Goal: Task Accomplishment & Management: Manage account settings

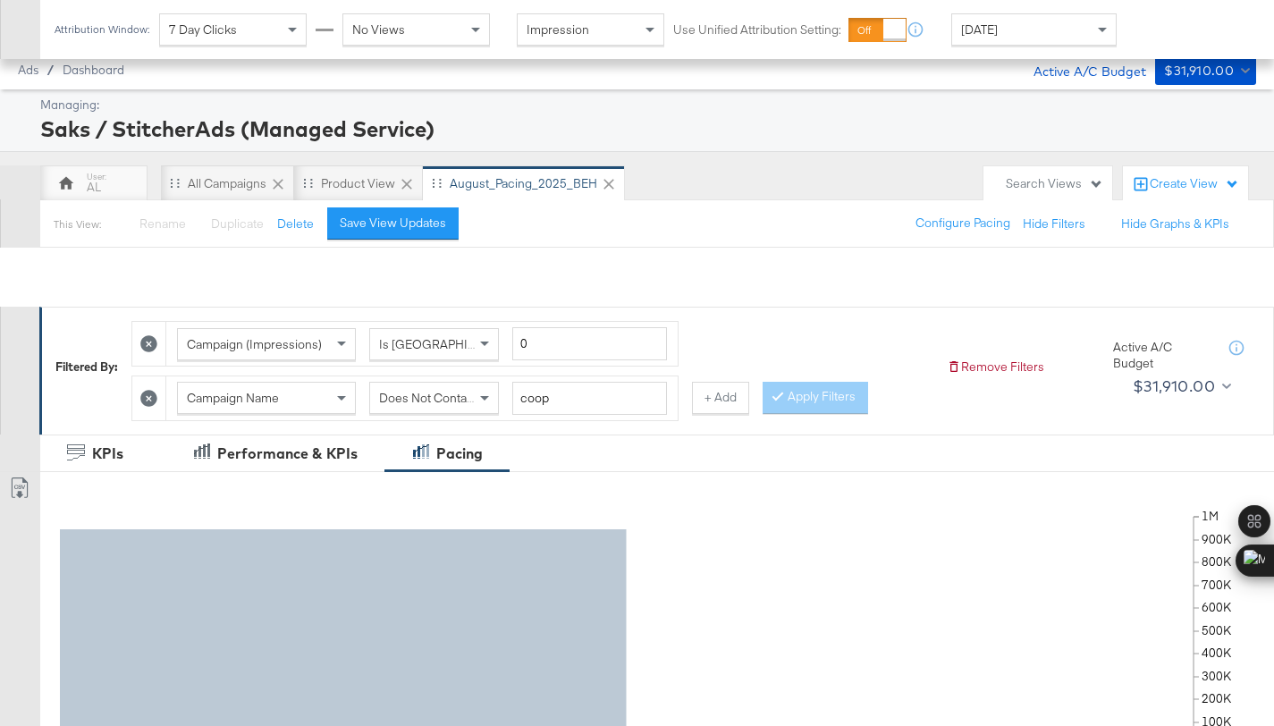
scroll to position [712, 0]
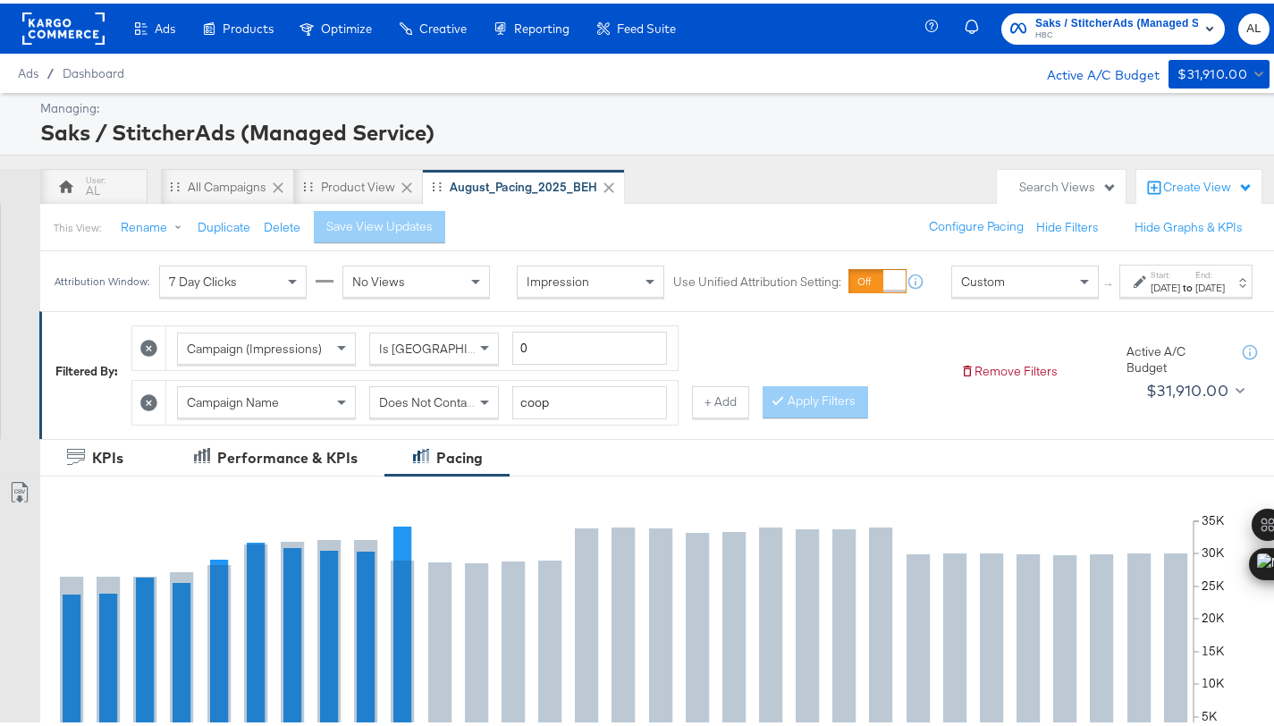
click at [983, 293] on div "Custom" at bounding box center [1025, 278] width 146 height 30
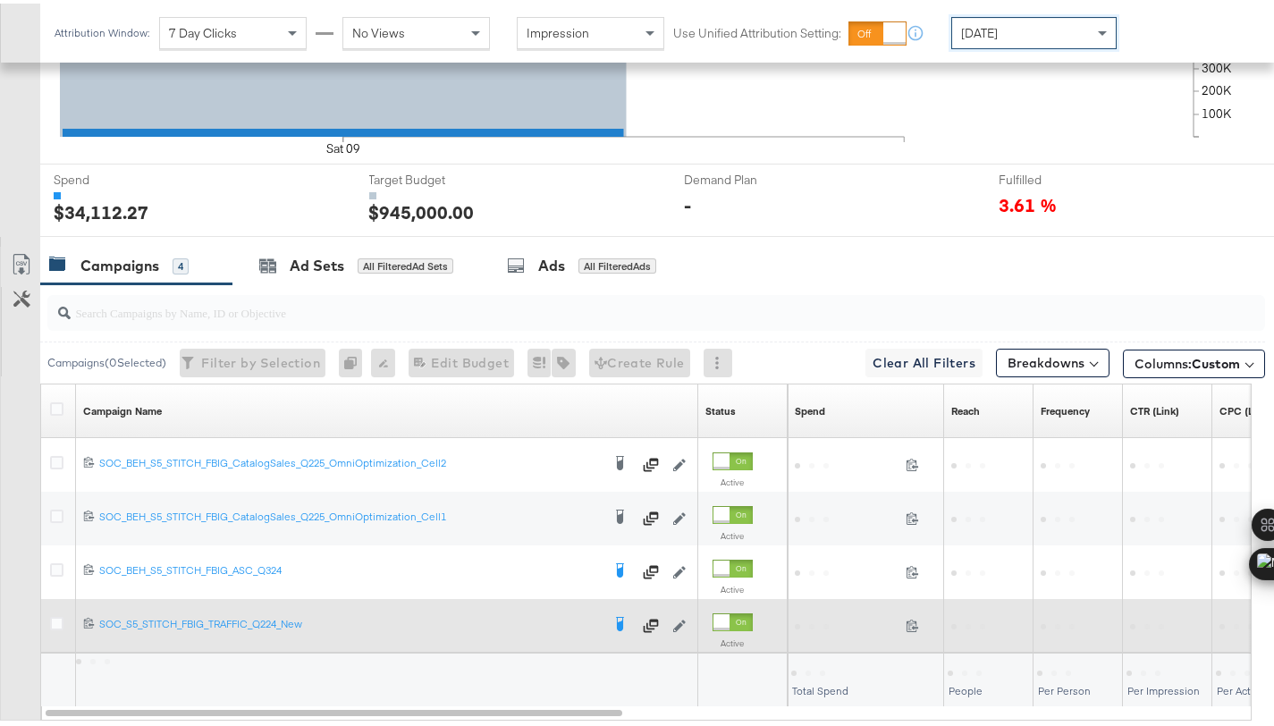
scroll to position [706, 0]
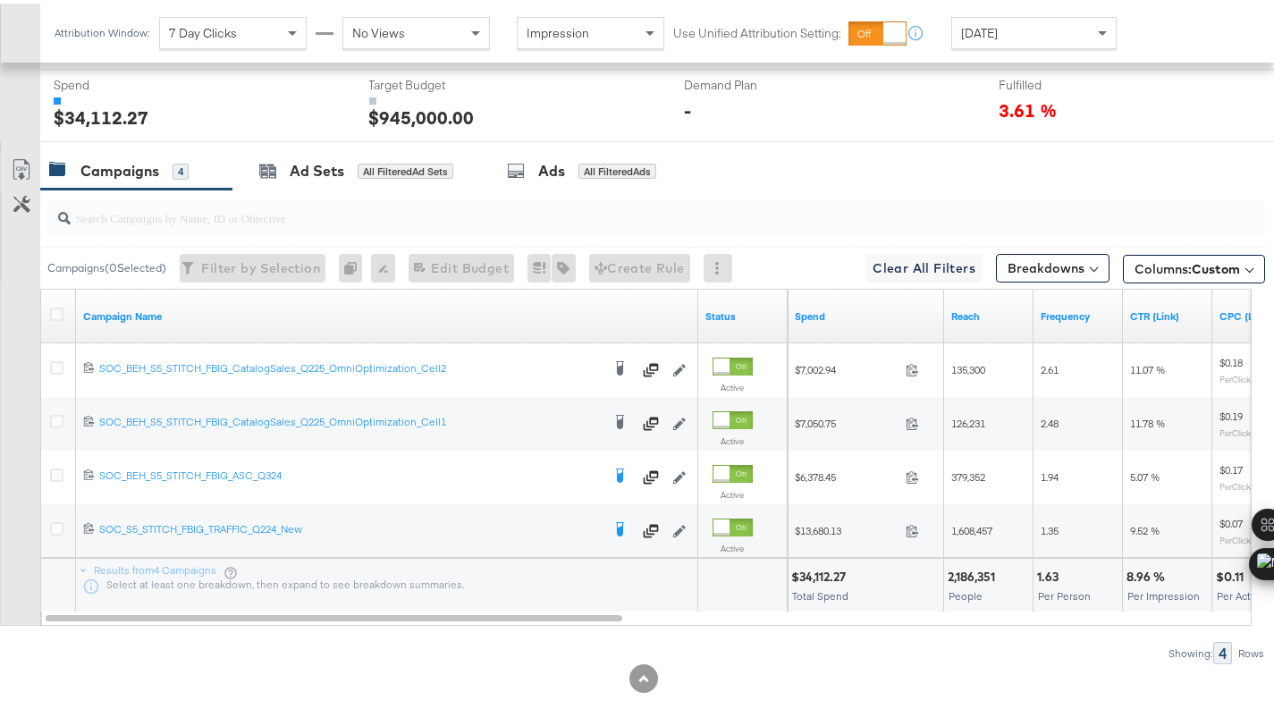
click at [815, 574] on div "$34,112.27" at bounding box center [821, 573] width 60 height 17
copy div "34,112.27"
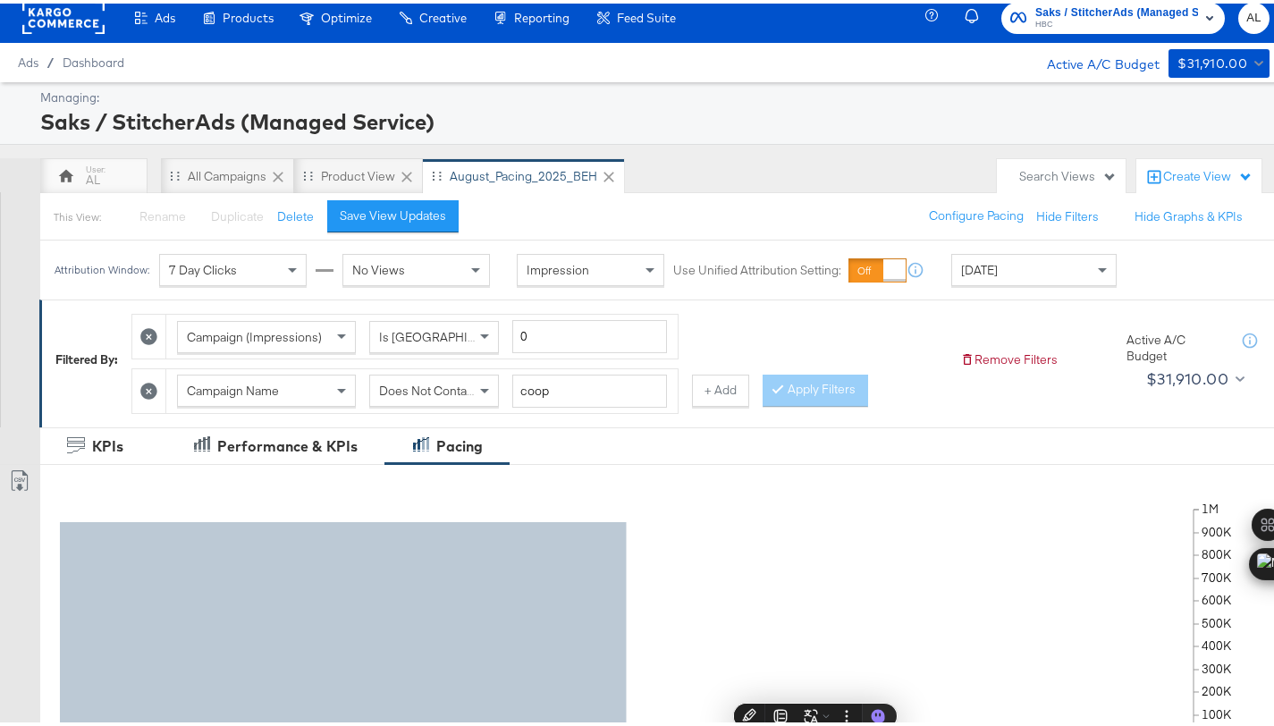
scroll to position [0, 0]
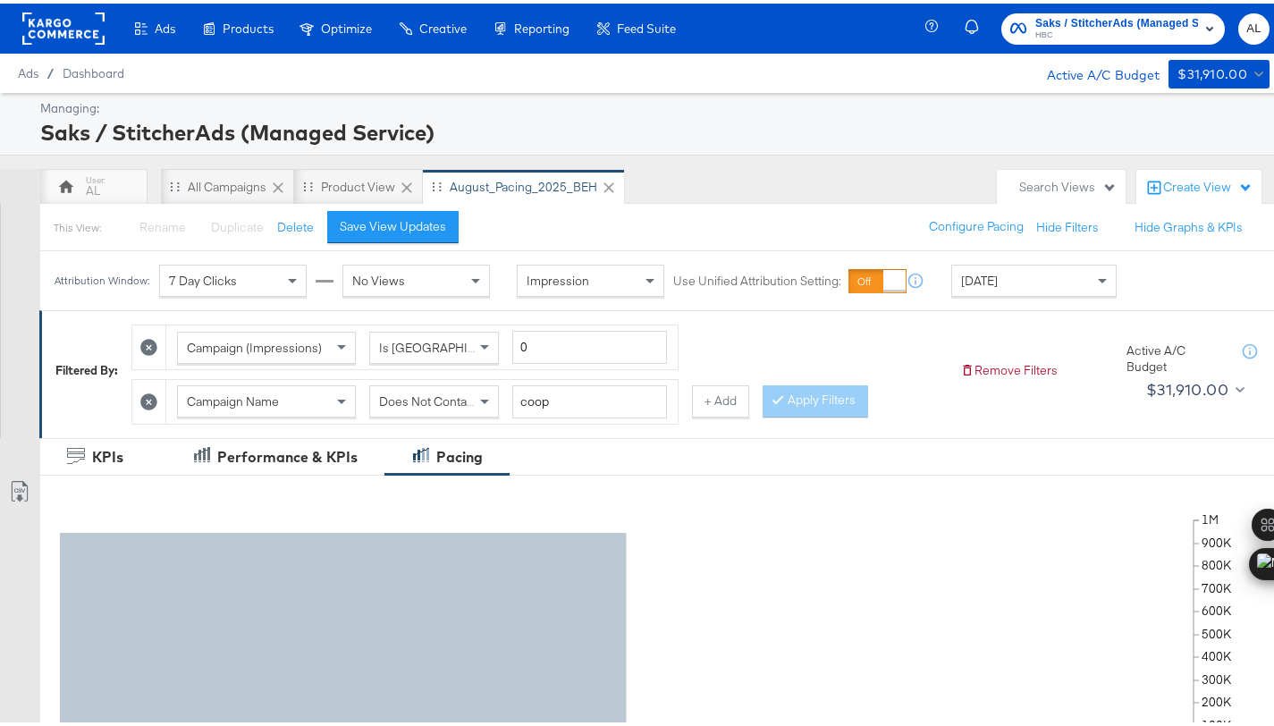
click at [61, 26] on rect at bounding box center [63, 25] width 82 height 32
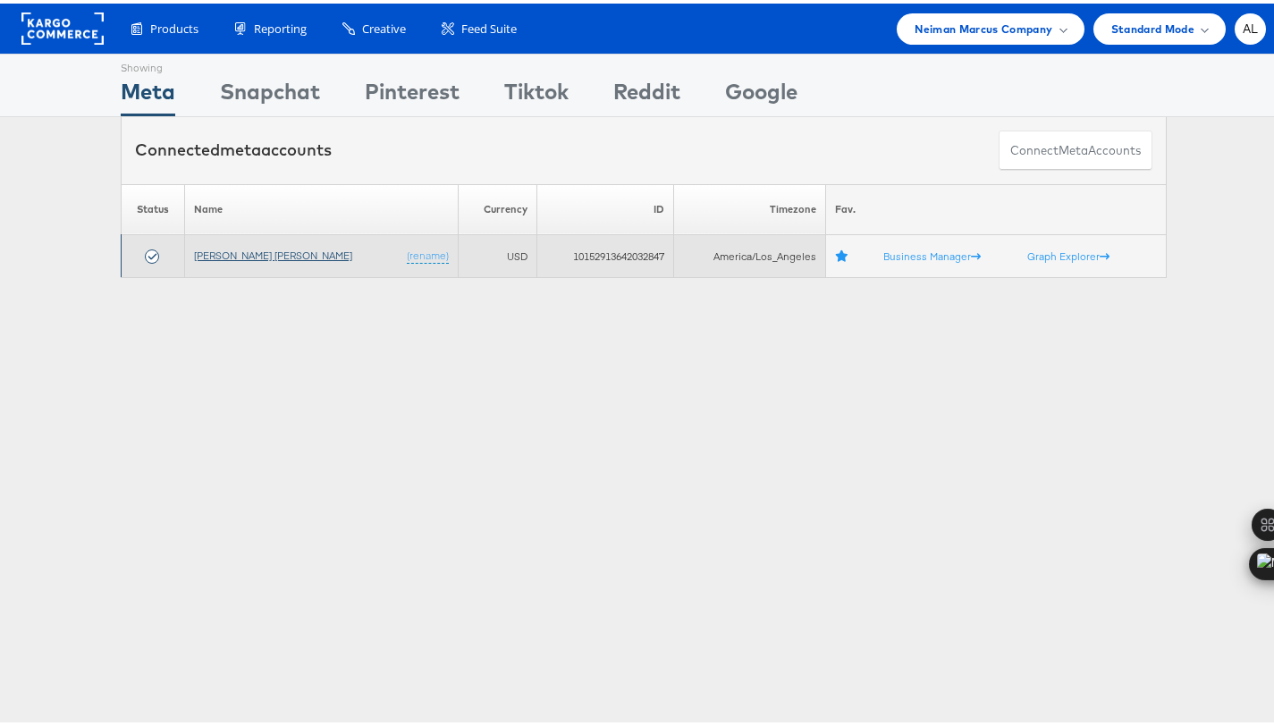
click at [243, 253] on link "Neiman Marcus" at bounding box center [273, 251] width 158 height 13
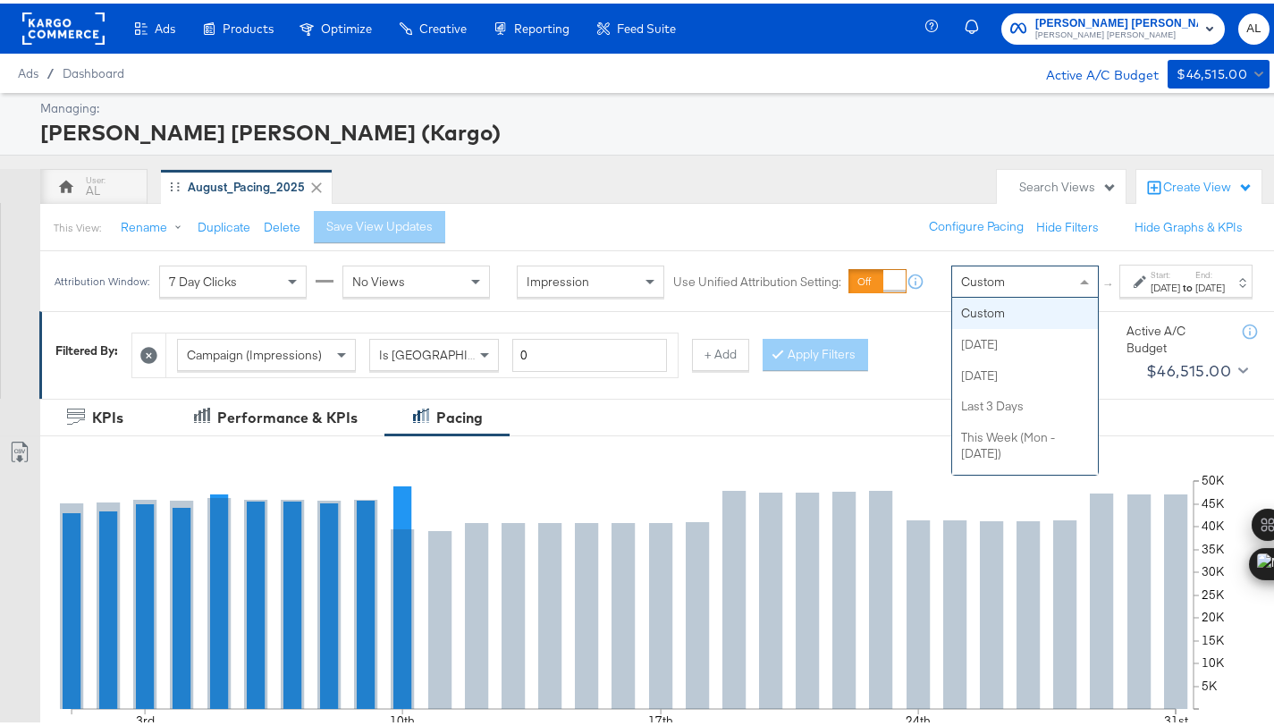
click at [961, 286] on span "Custom" at bounding box center [983, 278] width 44 height 16
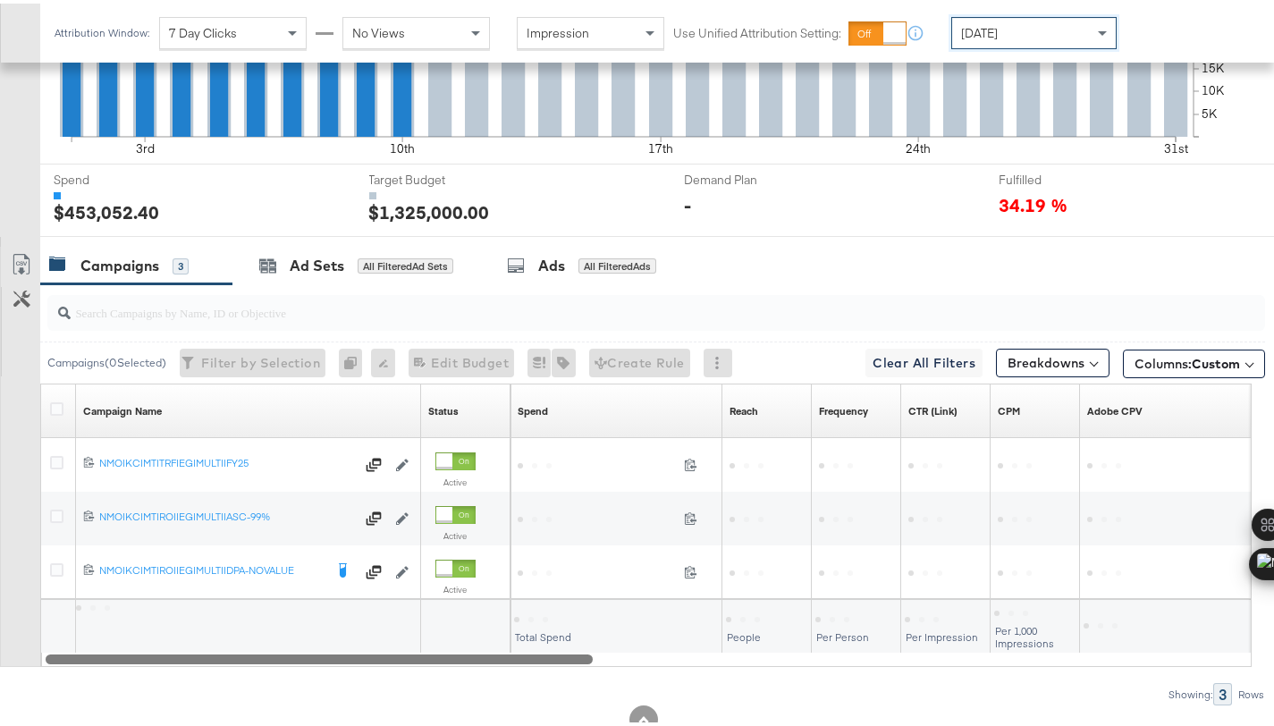
scroll to position [625, 0]
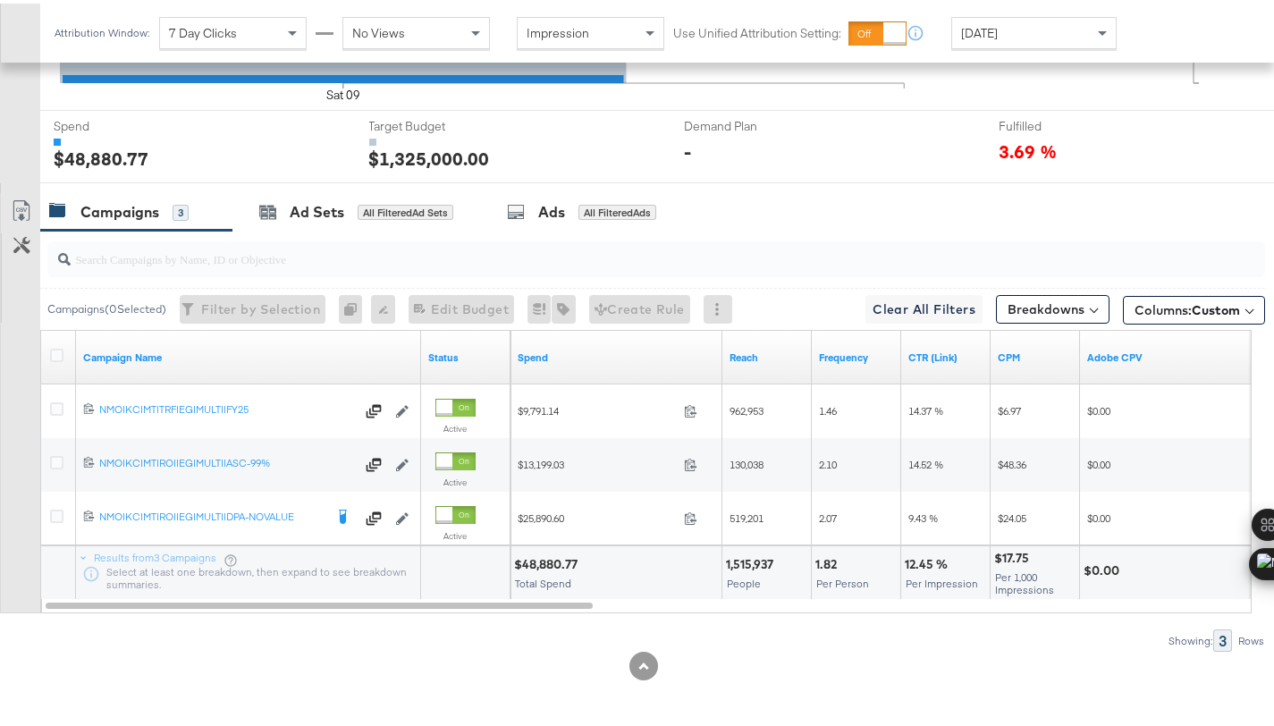
click at [538, 558] on div "$48,880.77" at bounding box center [548, 560] width 69 height 17
copy div "48,880.77"
click at [52, 343] on div at bounding box center [59, 354] width 33 height 32
click at [58, 349] on icon at bounding box center [56, 351] width 13 height 13
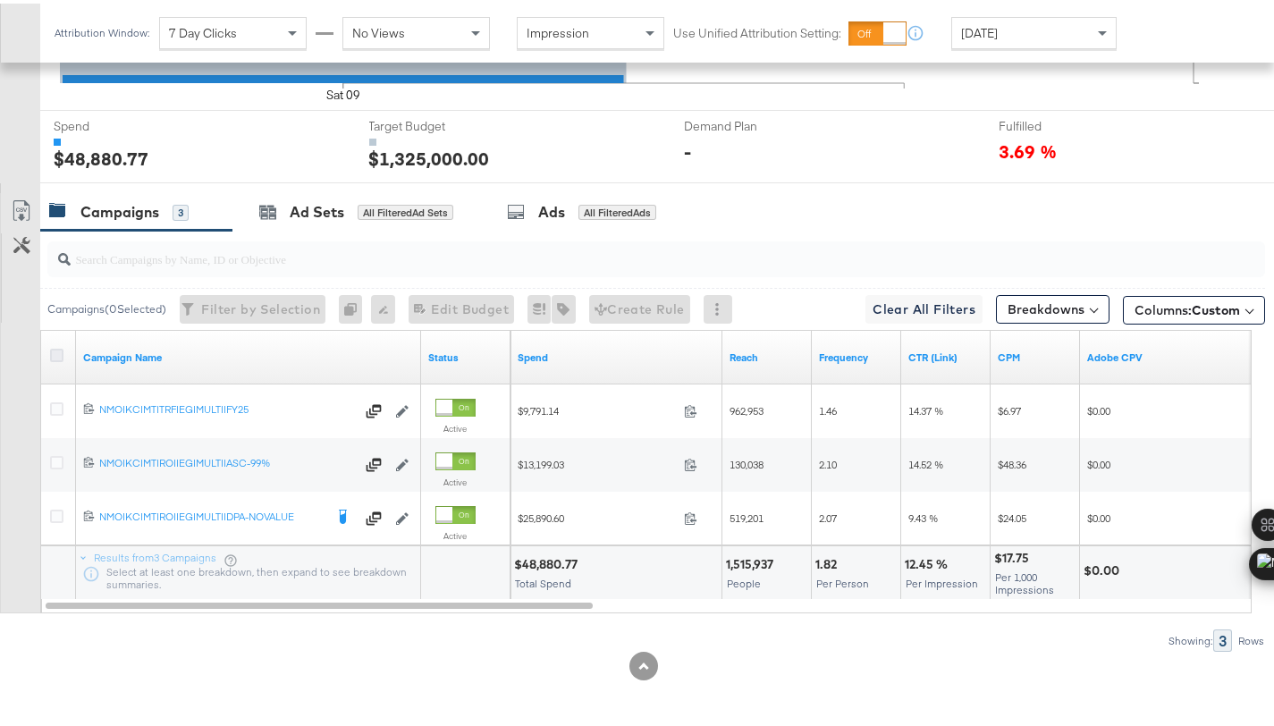
click at [0, 0] on input "checkbox" at bounding box center [0, 0] width 0 height 0
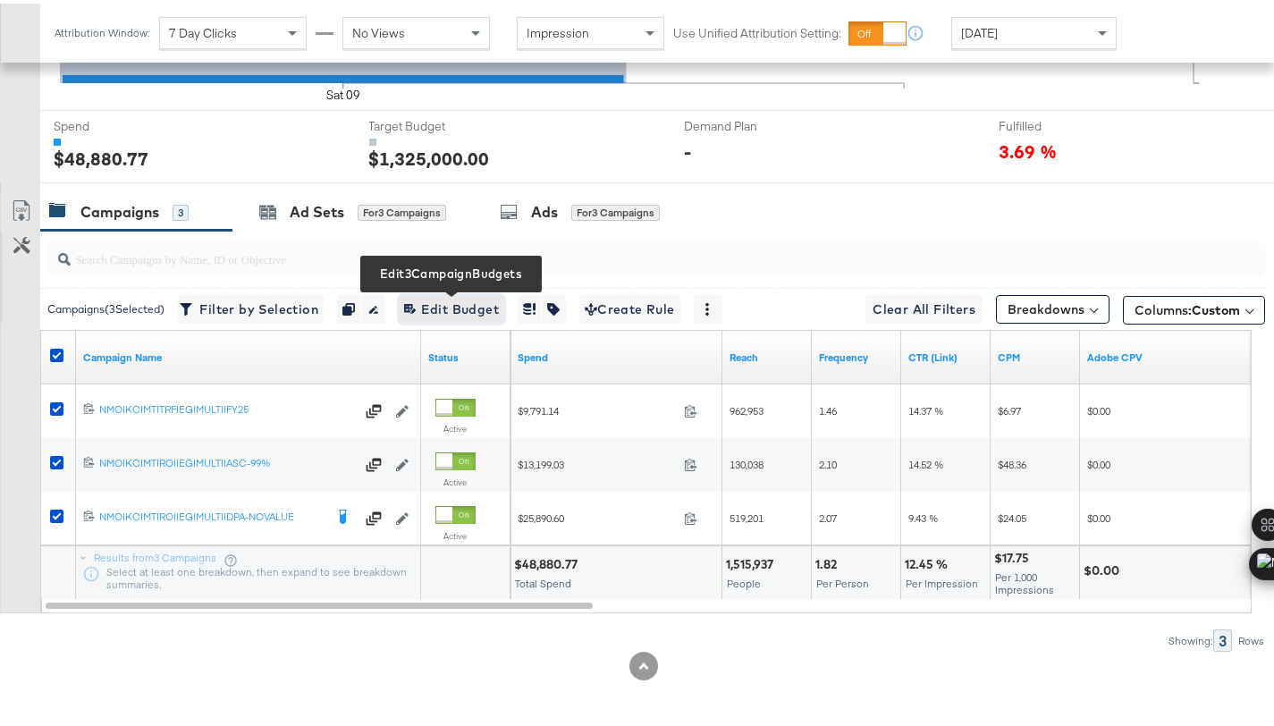
click at [462, 306] on span "Edit 3 Campaign Budgets Edit Budget" at bounding box center [451, 306] width 95 height 22
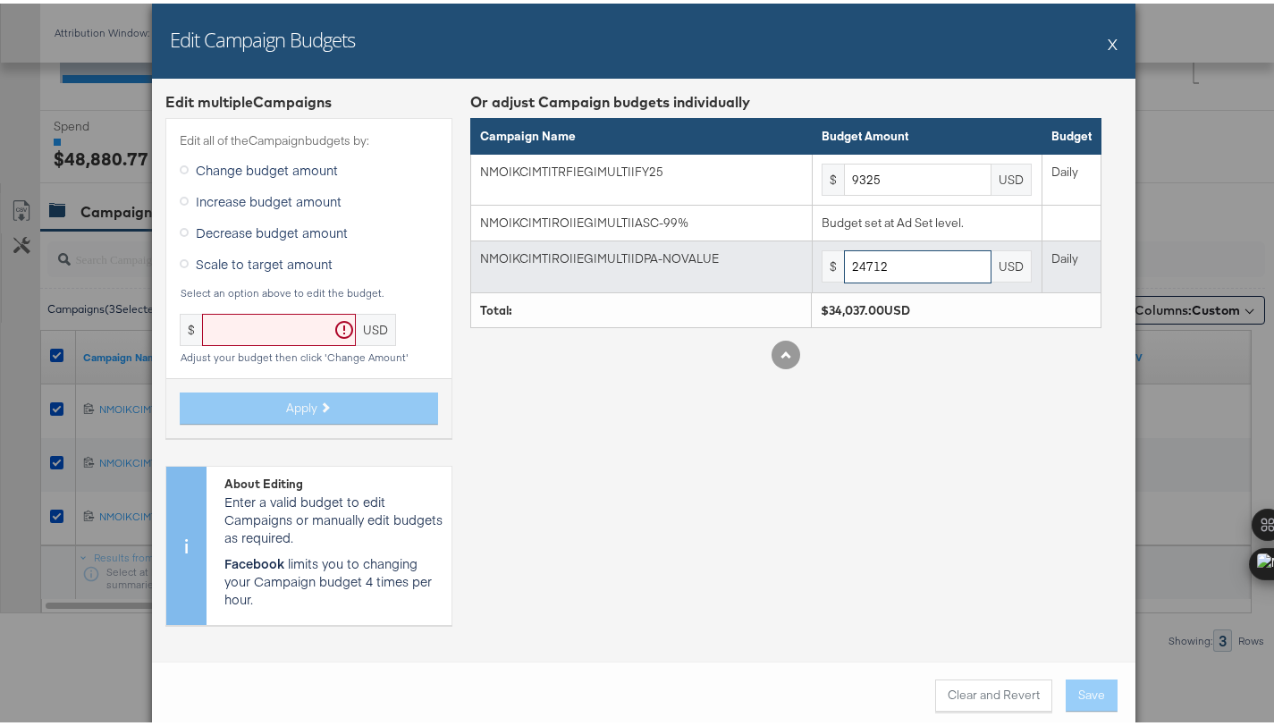
click at [890, 267] on input "24712" at bounding box center [917, 263] width 147 height 33
paste input "0533"
type input "20533"
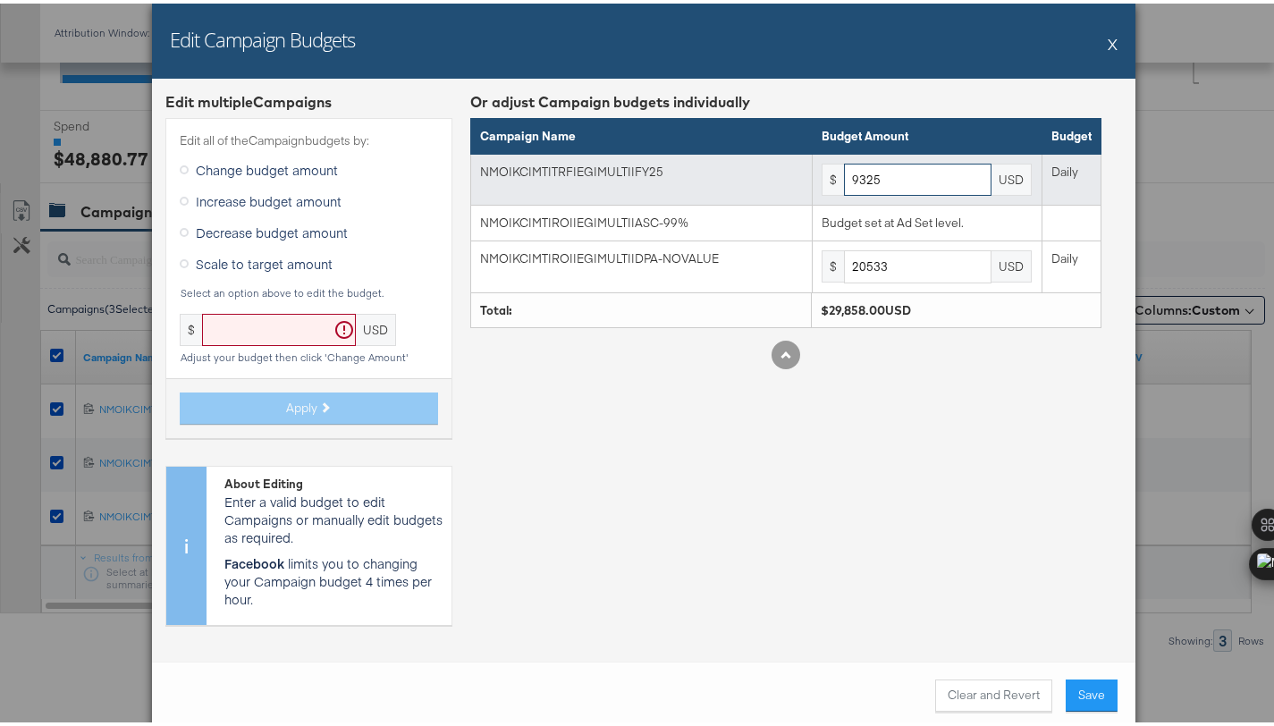
click at [916, 179] on input "9325" at bounding box center [917, 176] width 147 height 33
paste input "7748"
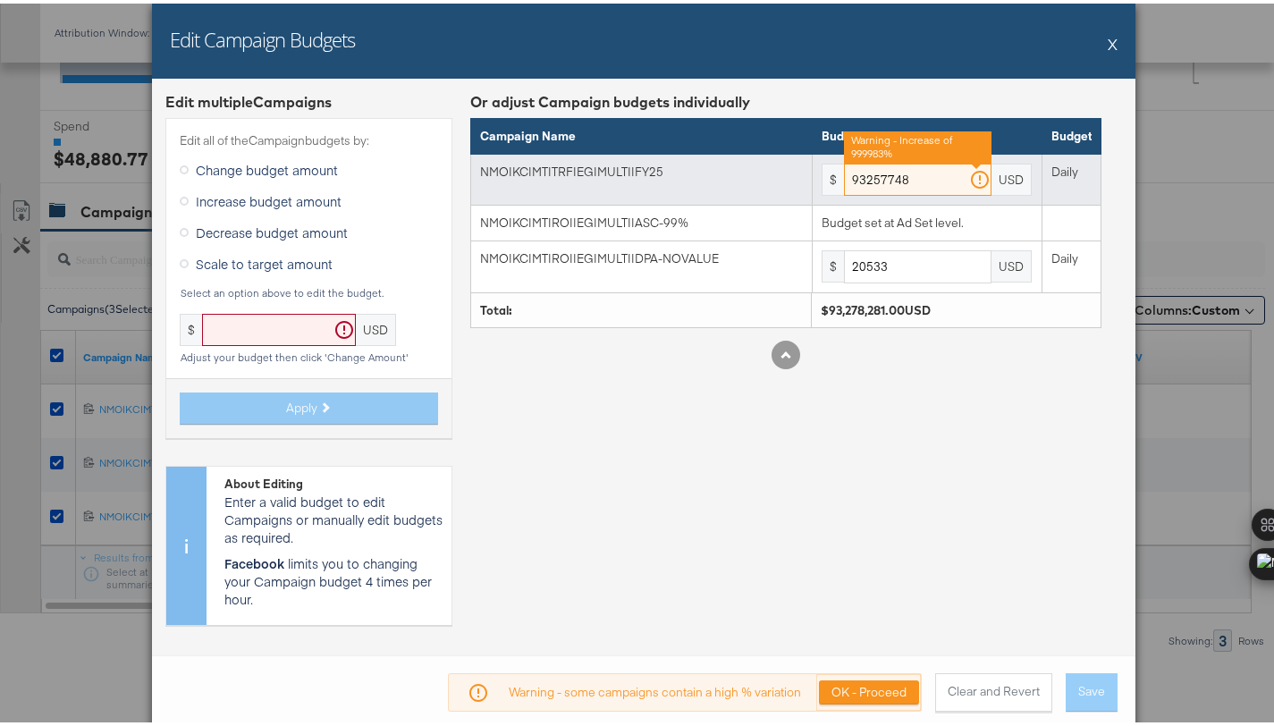
click at [895, 184] on input "93257748" at bounding box center [917, 176] width 147 height 33
paste input "text"
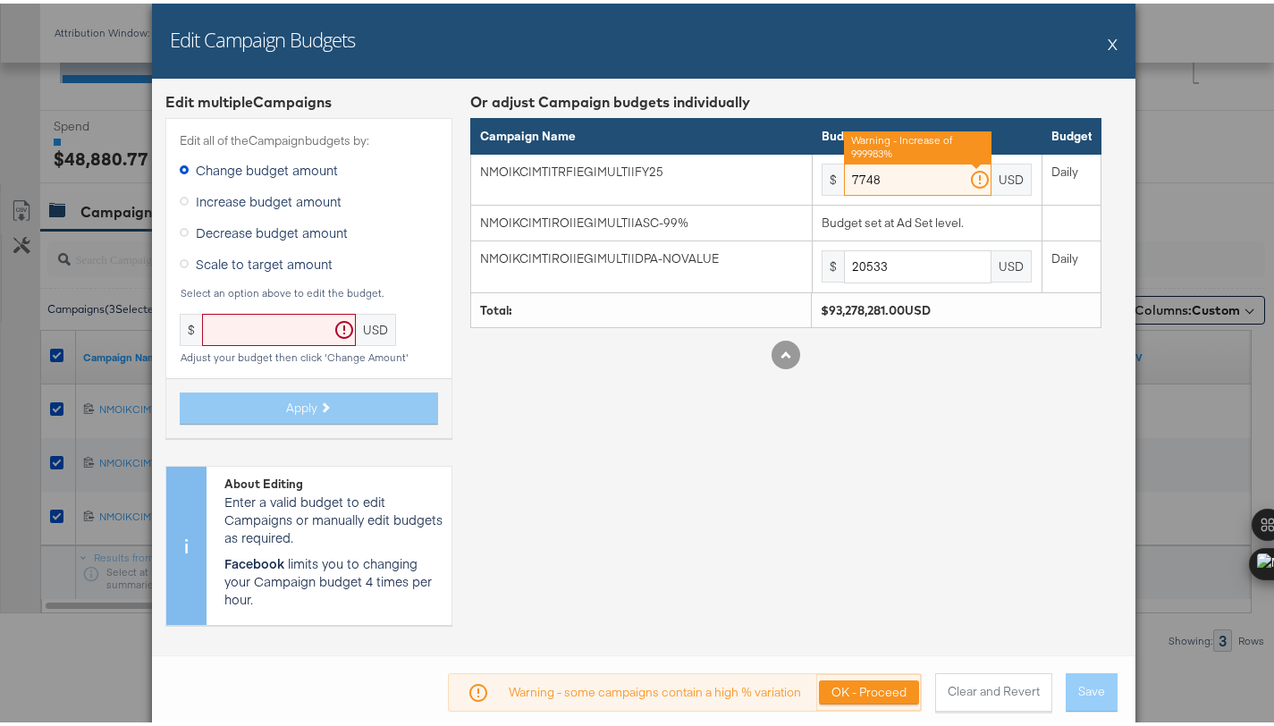
type input "7748"
click at [1009, 491] on div "Or adjust Campaign budgets individually Campaign Name Budget Amount Budget NMO|…" at bounding box center [785, 361] width 631 height 547
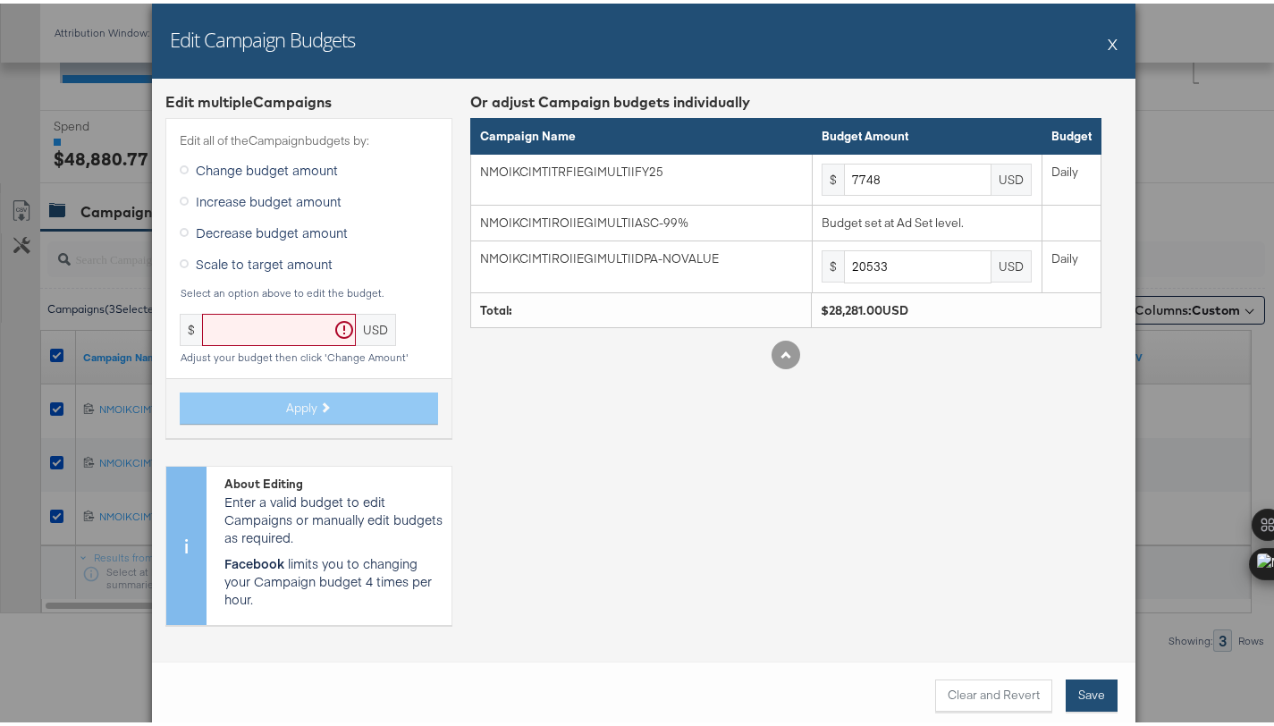
click at [1080, 694] on button "Save" at bounding box center [1091, 692] width 52 height 32
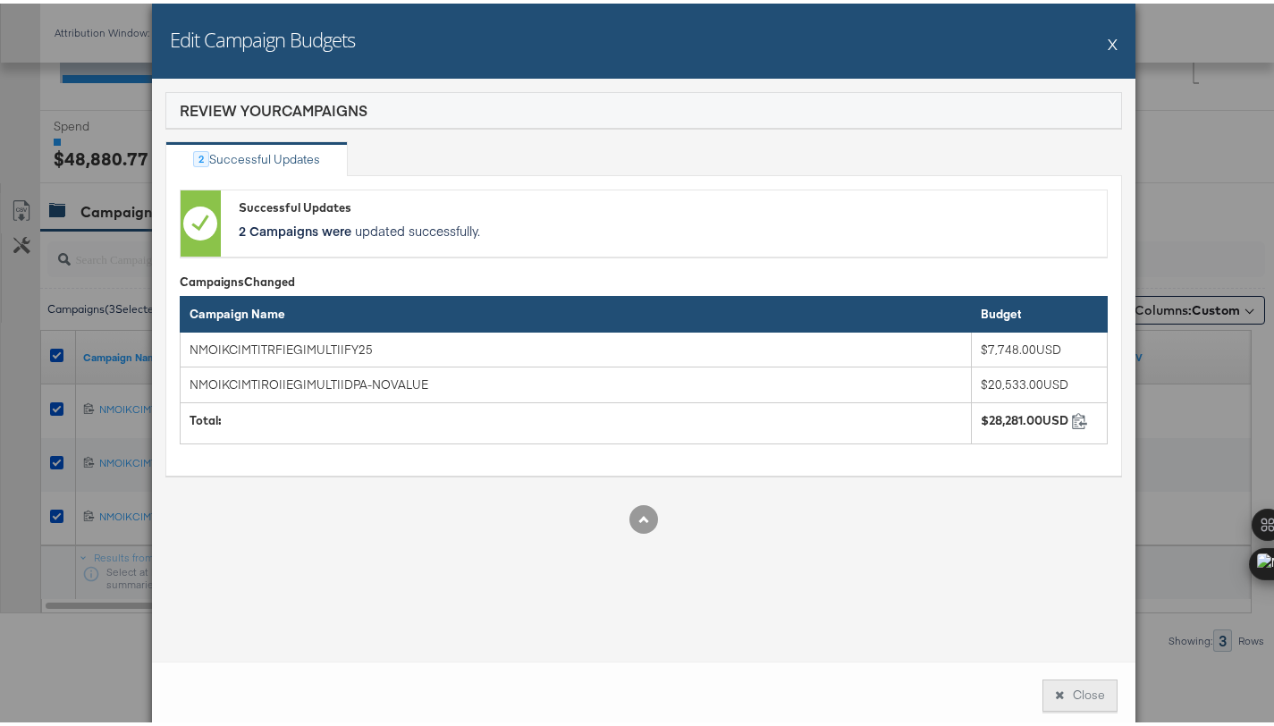
click at [1098, 686] on button "Close" at bounding box center [1079, 692] width 75 height 32
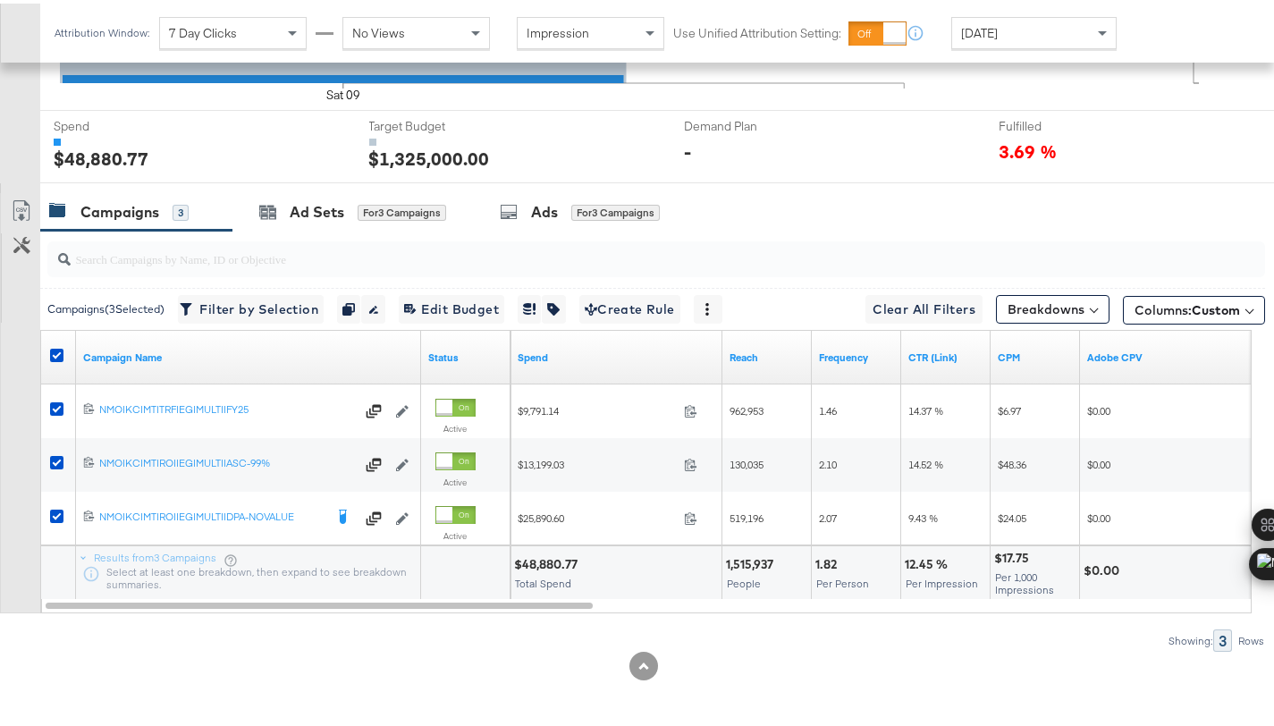
click at [316, 209] on div "Ad Sets" at bounding box center [317, 208] width 55 height 21
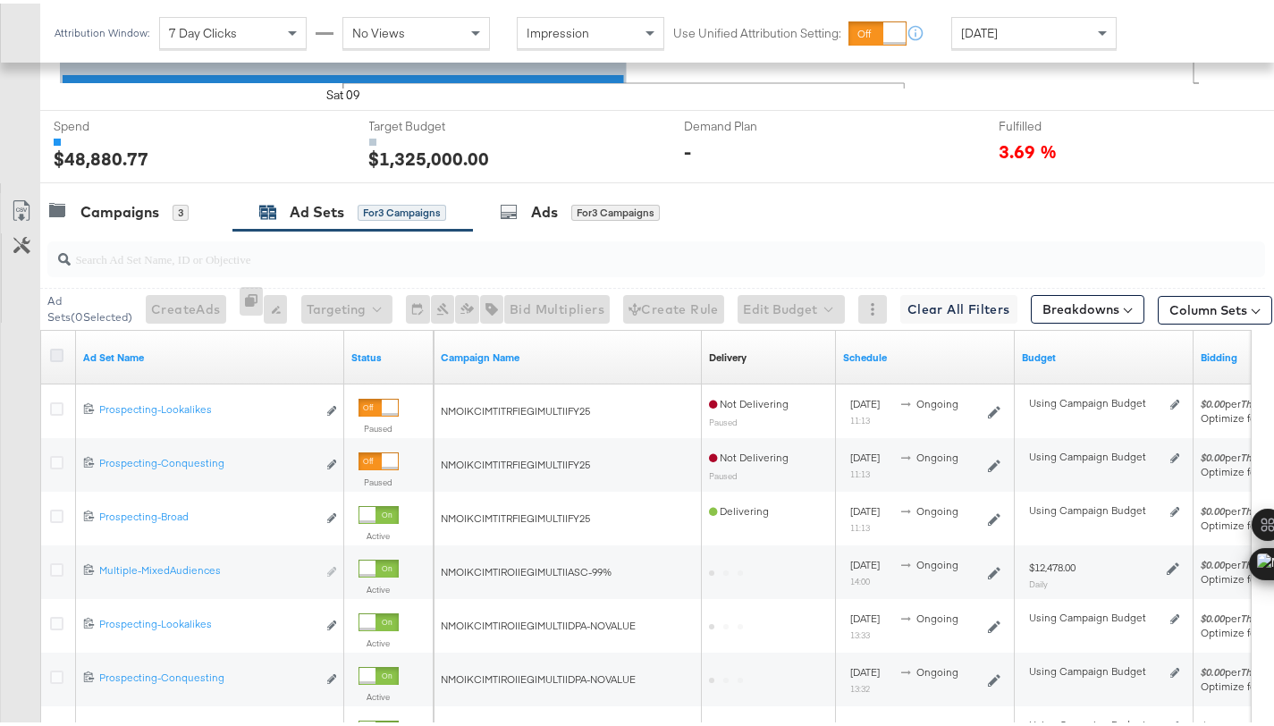
click at [55, 351] on icon at bounding box center [56, 351] width 13 height 13
click at [0, 0] on input "checkbox" at bounding box center [0, 0] width 0 height 0
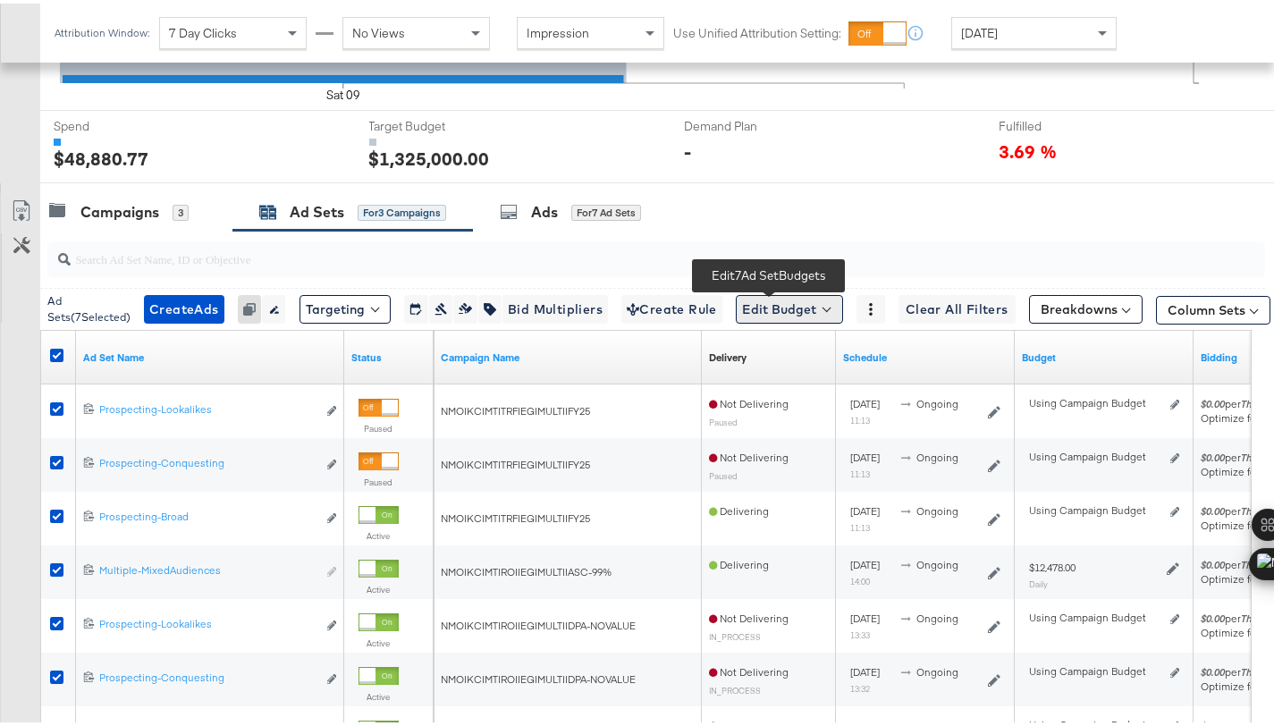
click at [812, 311] on button "Edit Budget" at bounding box center [789, 305] width 107 height 29
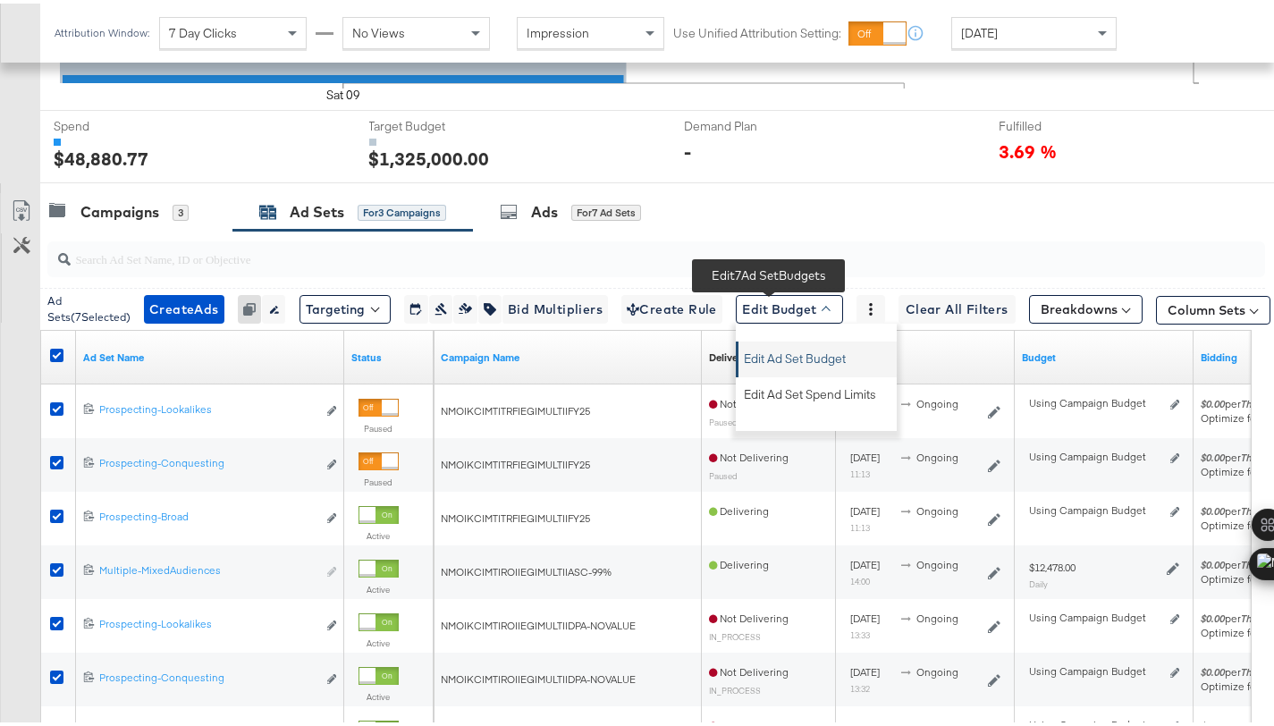
click at [826, 360] on span "Edit Ad Set Budget" at bounding box center [795, 352] width 102 height 23
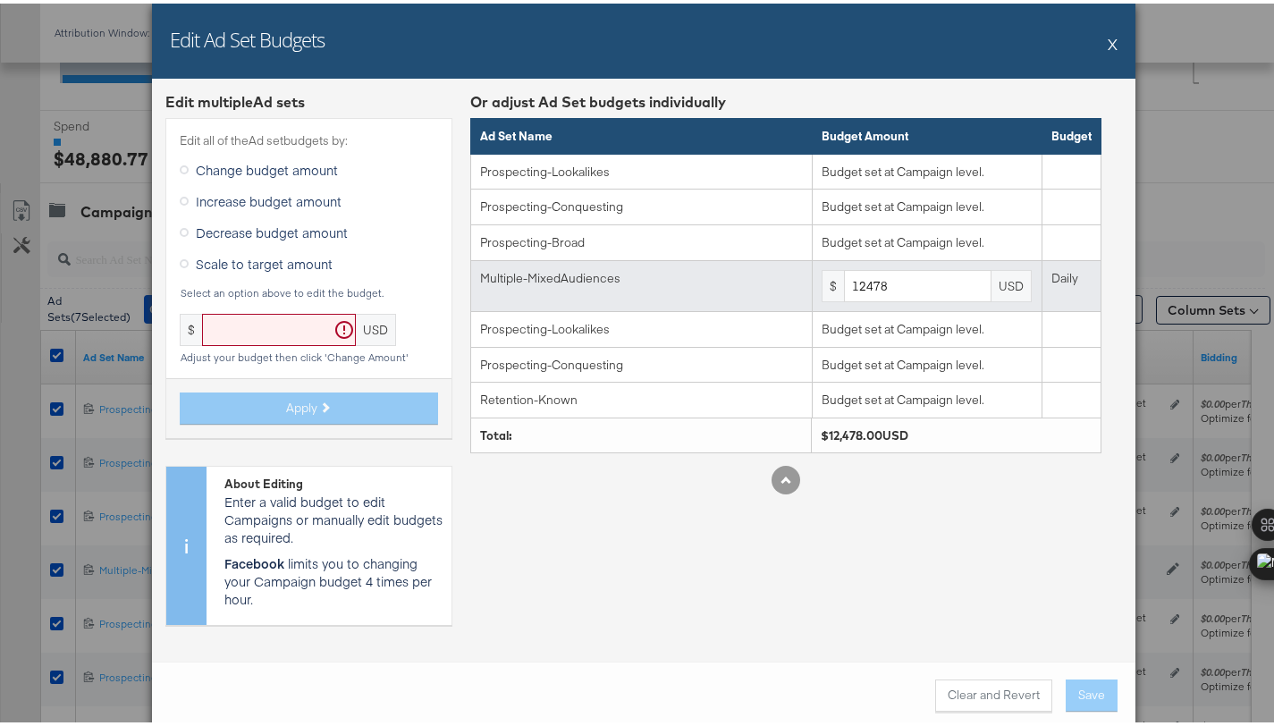
drag, startPoint x: 874, startPoint y: 301, endPoint x: 886, endPoint y: 291, distance: 15.2
click at [874, 301] on td "$ 12478 USD" at bounding box center [927, 283] width 230 height 52
click at [886, 291] on input "12478" at bounding box center [917, 282] width 147 height 33
paste input "036"
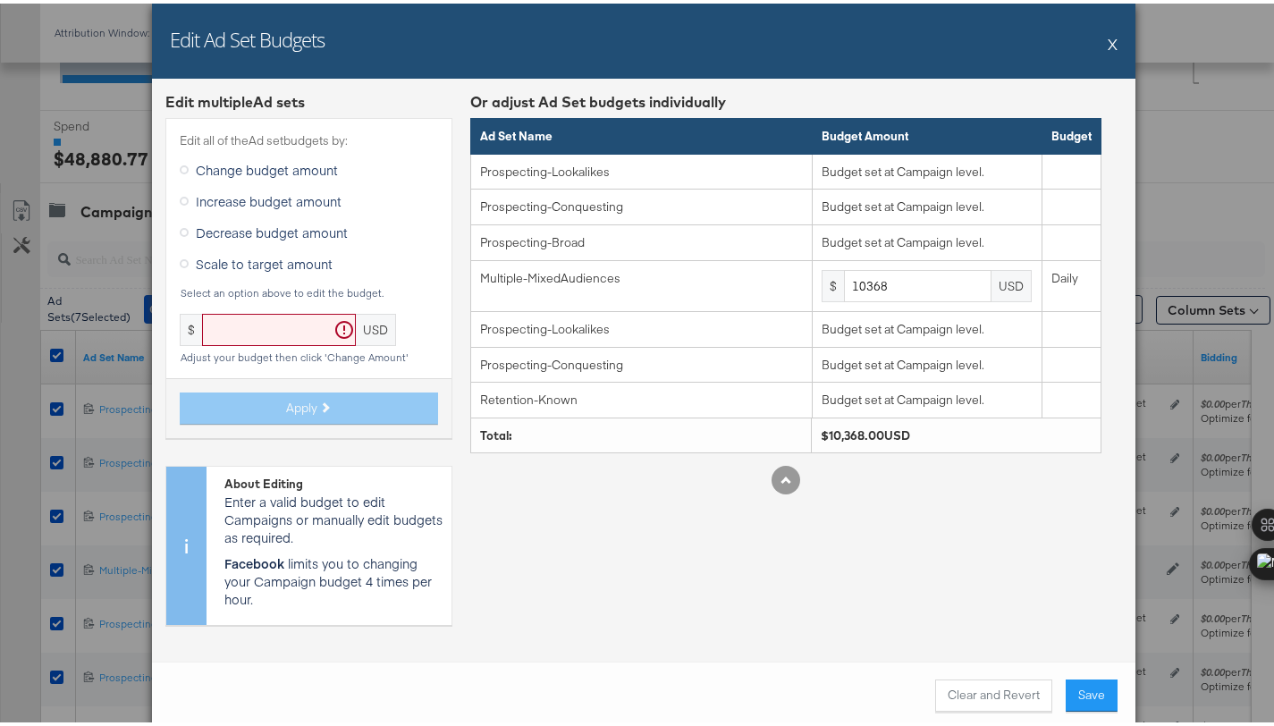
click at [997, 597] on div "Or adjust Ad Set budgets individually Ad Set Name Budget Amount Budget Prospect…" at bounding box center [785, 361] width 631 height 547
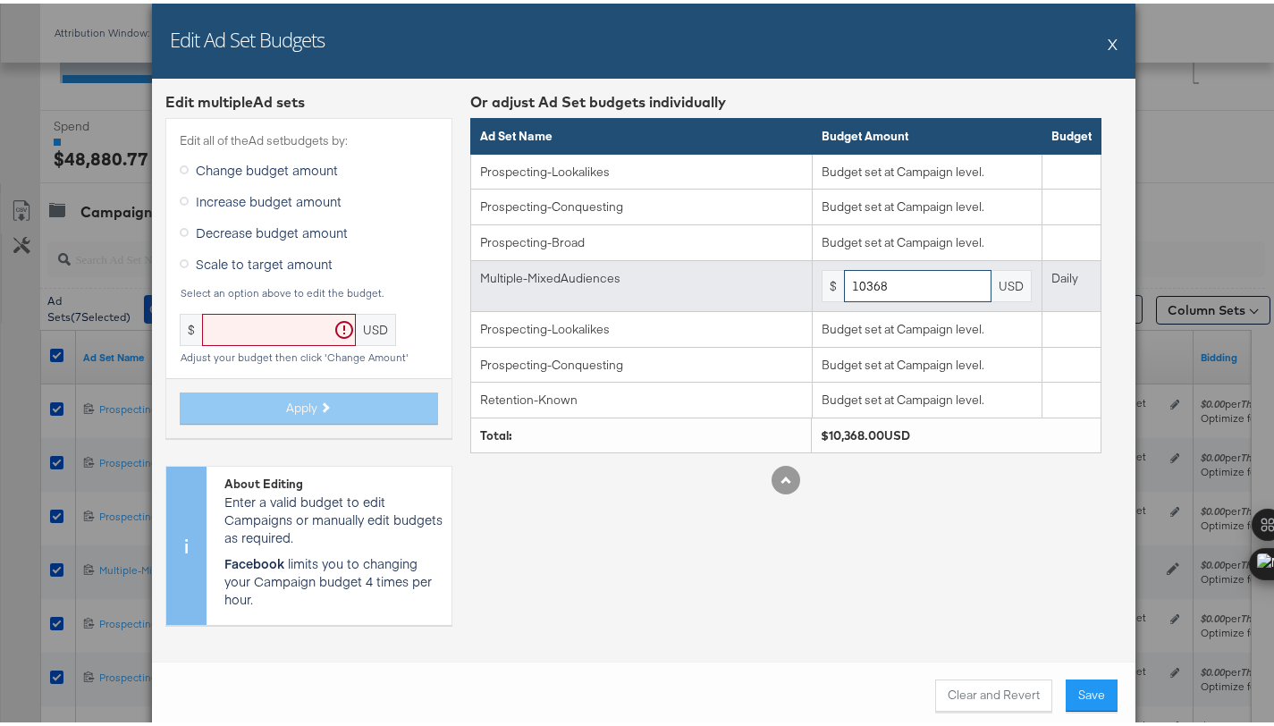
click at [908, 290] on input "10368" at bounding box center [917, 282] width 147 height 33
paste input "1000"
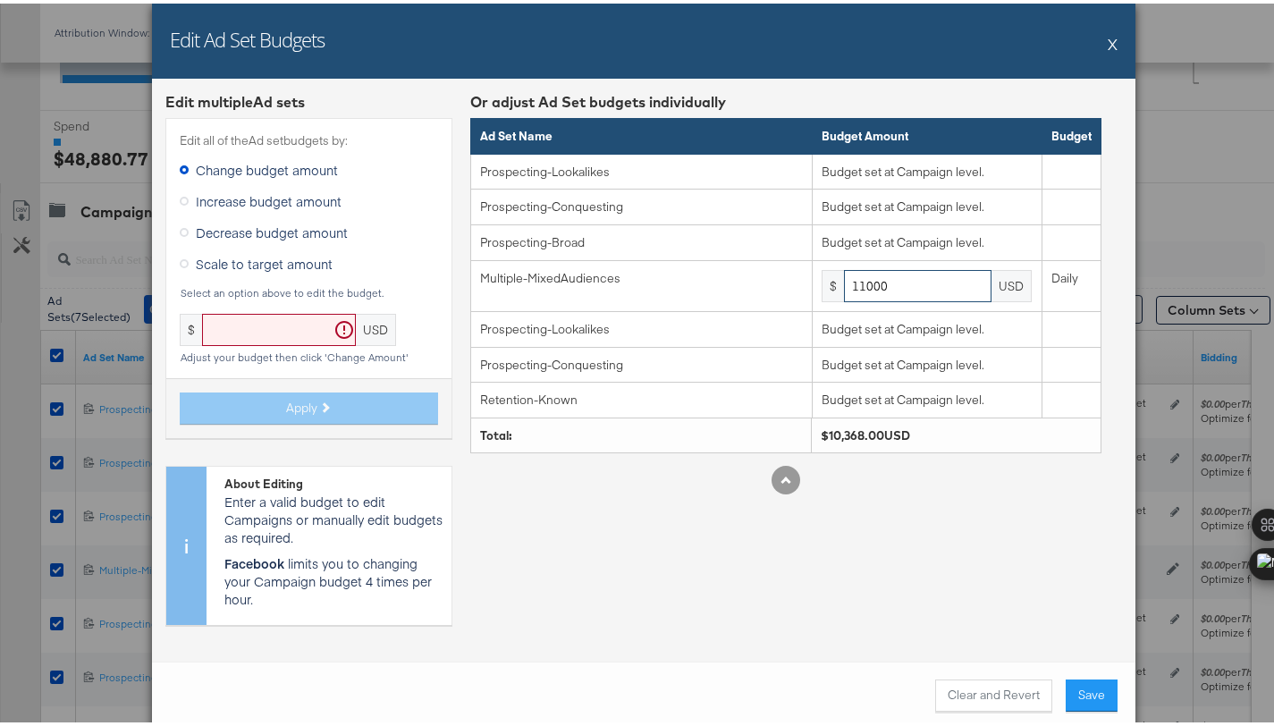
type input "11000"
click at [1070, 509] on div "Or adjust Ad Set budgets individually Ad Set Name Budget Amount Budget Prospect…" at bounding box center [785, 361] width 631 height 547
click at [1095, 677] on button "Save" at bounding box center [1091, 692] width 52 height 32
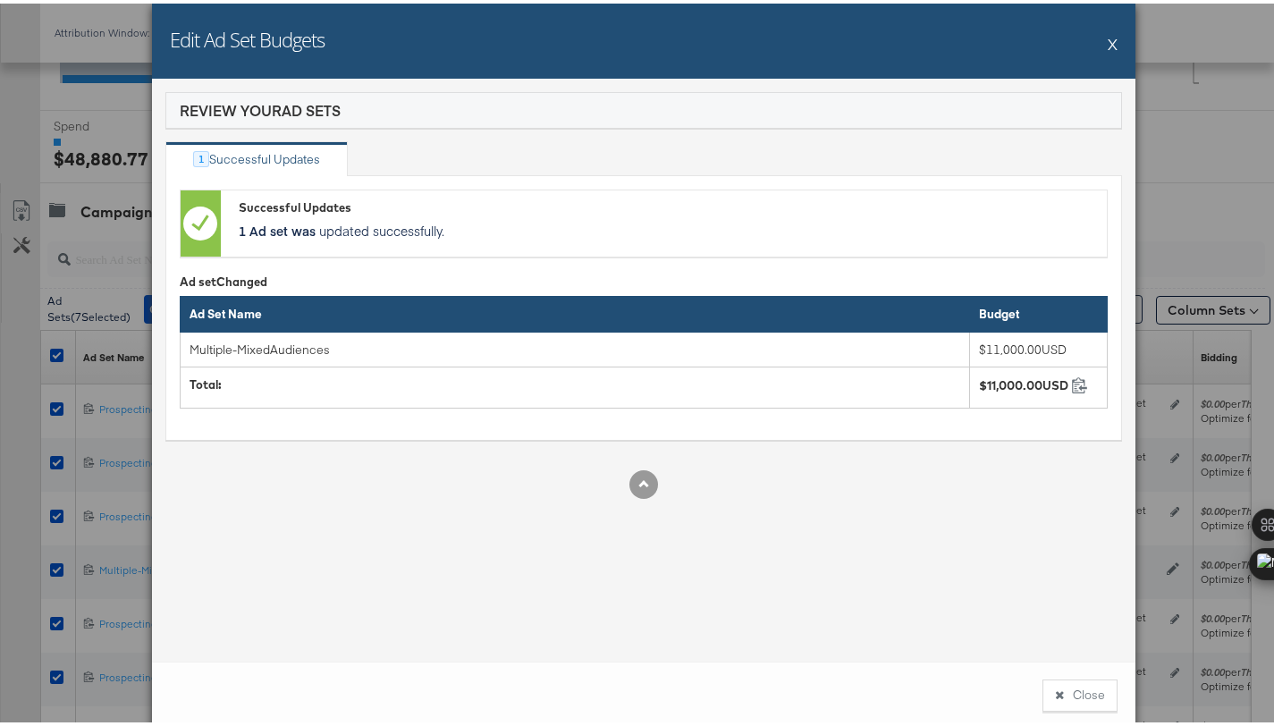
click at [1095, 677] on button "Close" at bounding box center [1079, 692] width 75 height 32
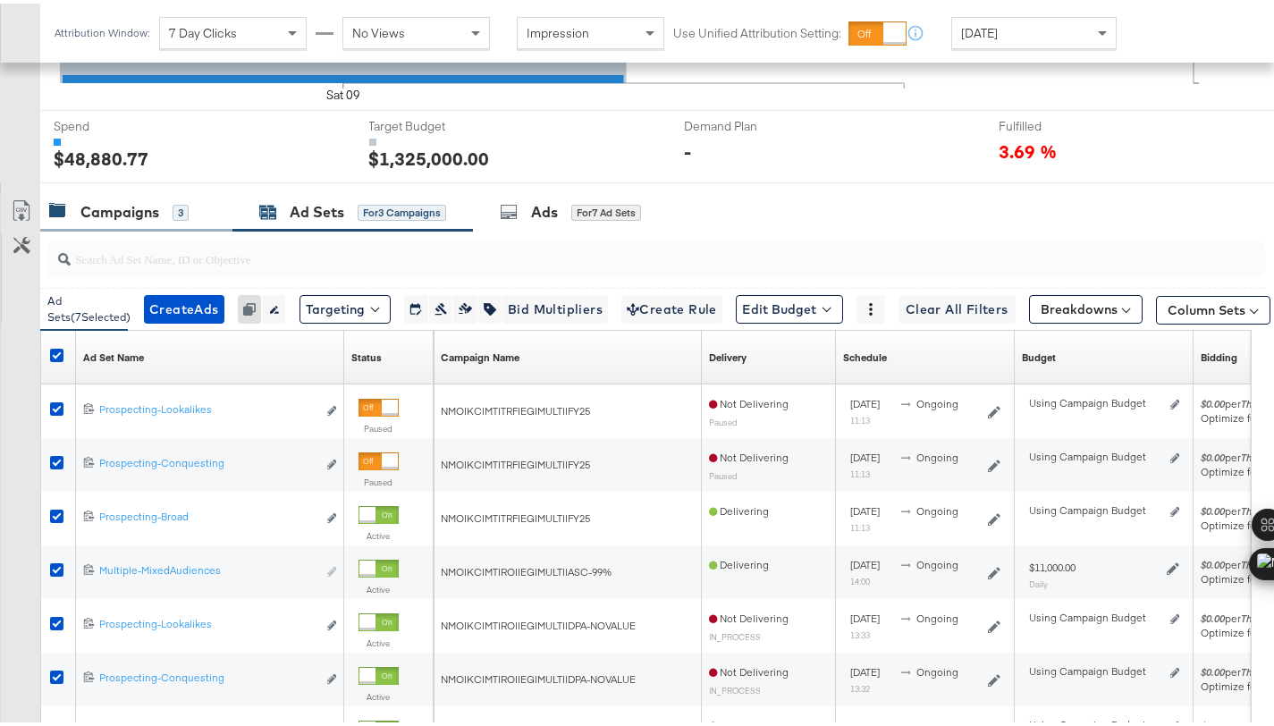
click at [117, 208] on div "Campaigns" at bounding box center [119, 208] width 79 height 21
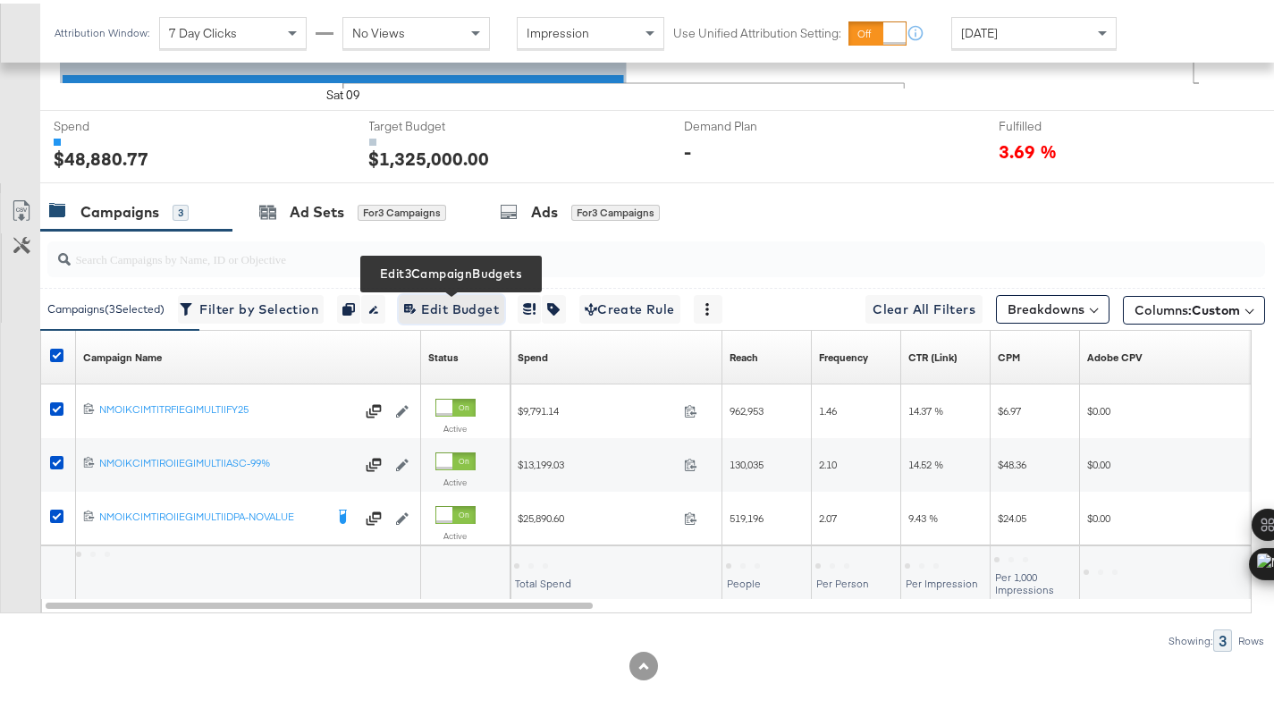
click at [463, 303] on span "Edit 3 Campaign Budgets Edit Budget" at bounding box center [451, 306] width 95 height 22
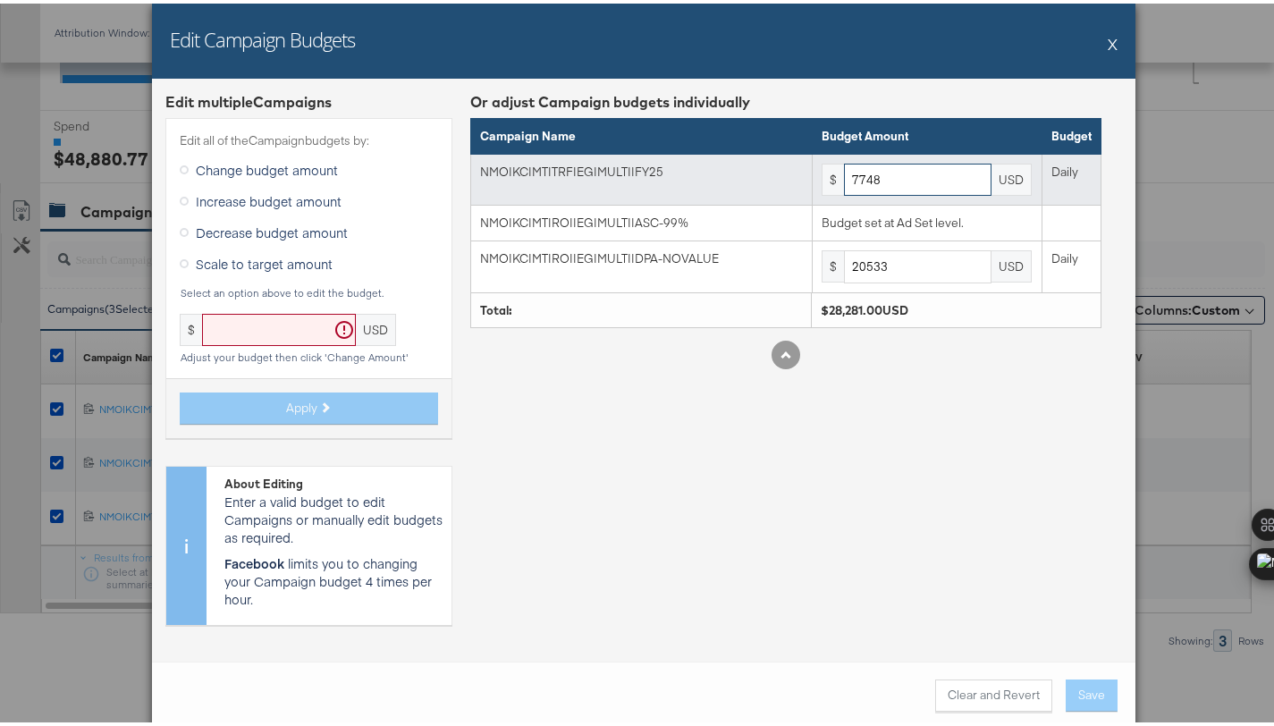
click at [893, 181] on input "7748" at bounding box center [917, 176] width 147 height 33
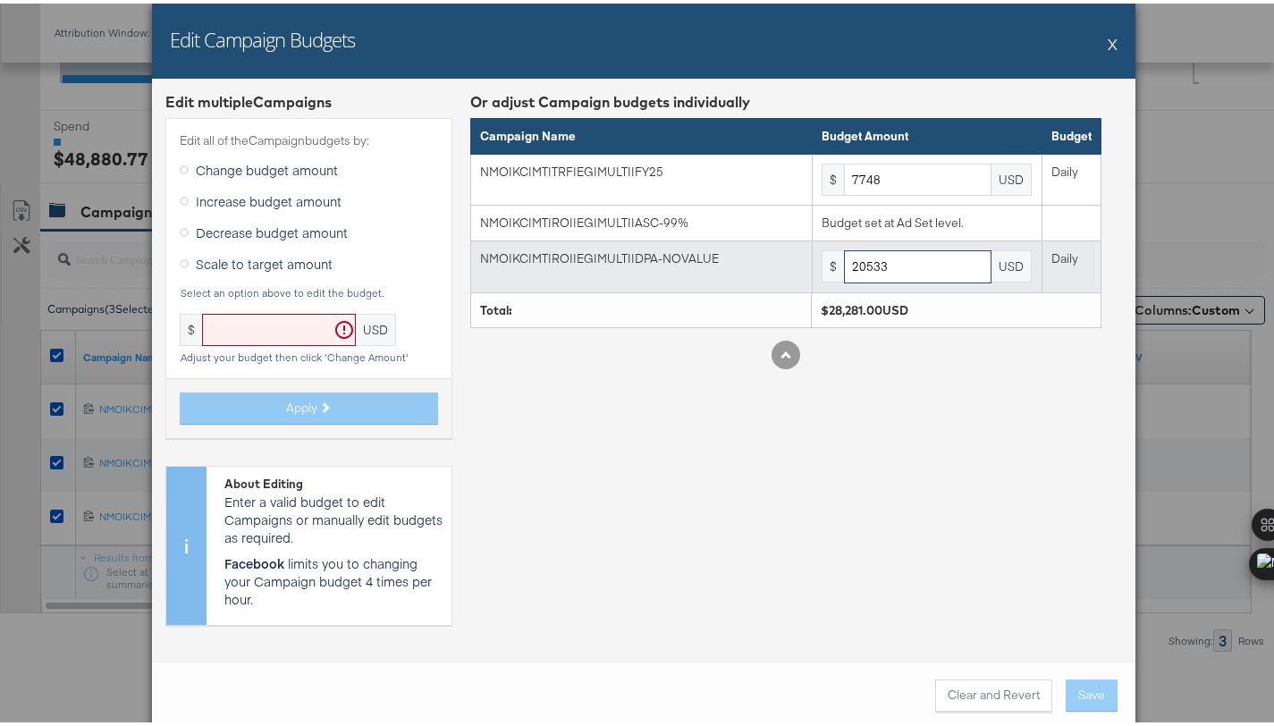
click at [896, 268] on input "20533" at bounding box center [917, 263] width 147 height 33
paste input "1999"
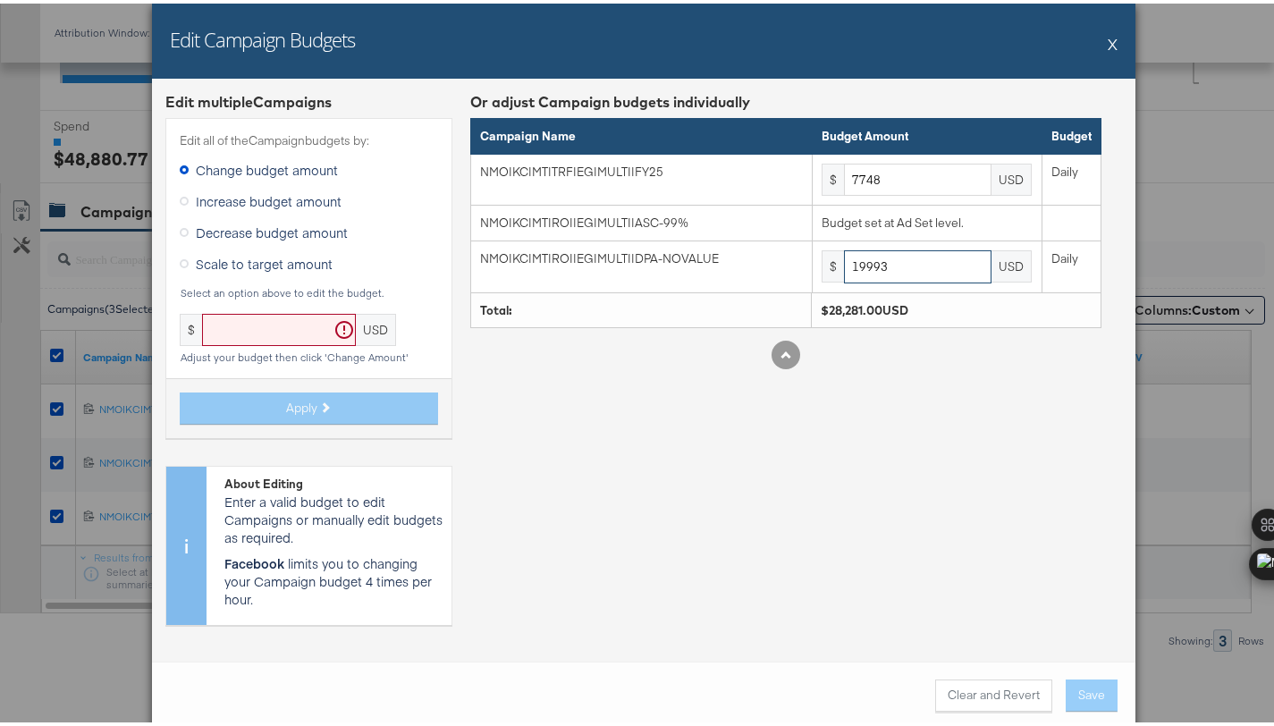
type input "19993"
click at [952, 417] on div "Or adjust Campaign budgets individually Campaign Name Budget Amount Budget NMO|…" at bounding box center [785, 361] width 631 height 547
click at [1090, 686] on button "Save" at bounding box center [1091, 692] width 52 height 32
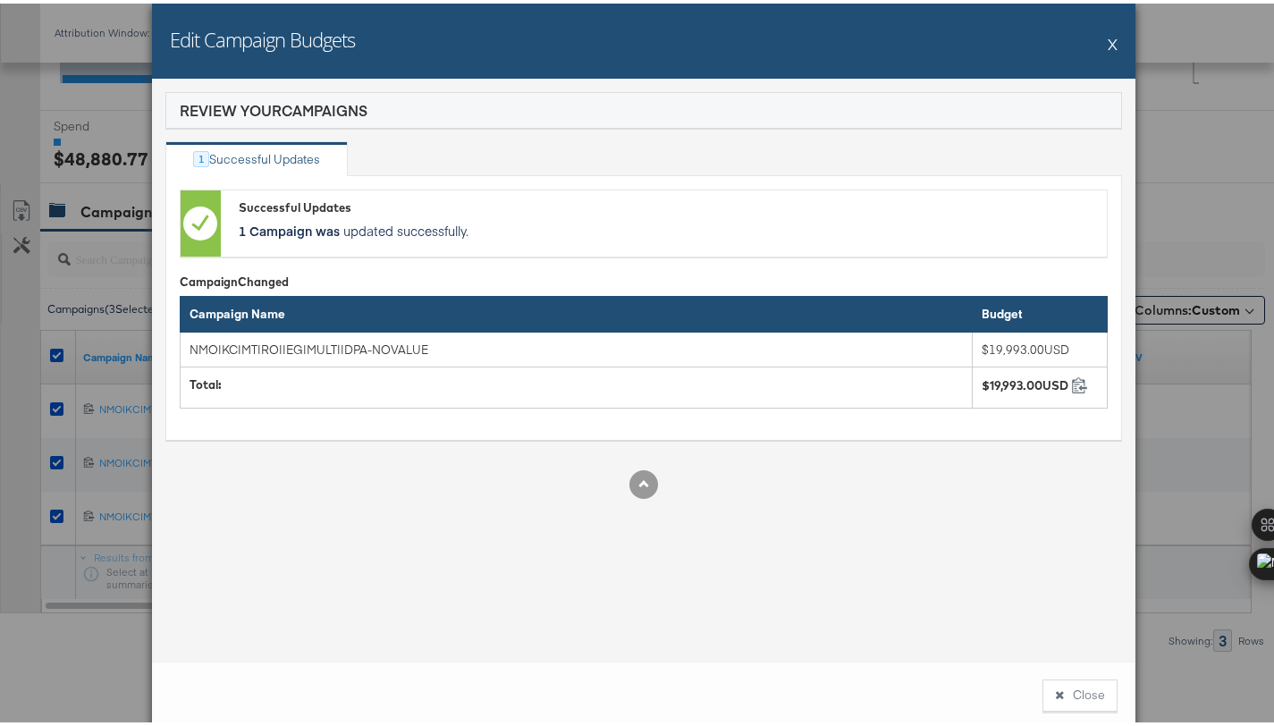
click at [1090, 686] on button "Close" at bounding box center [1079, 692] width 75 height 32
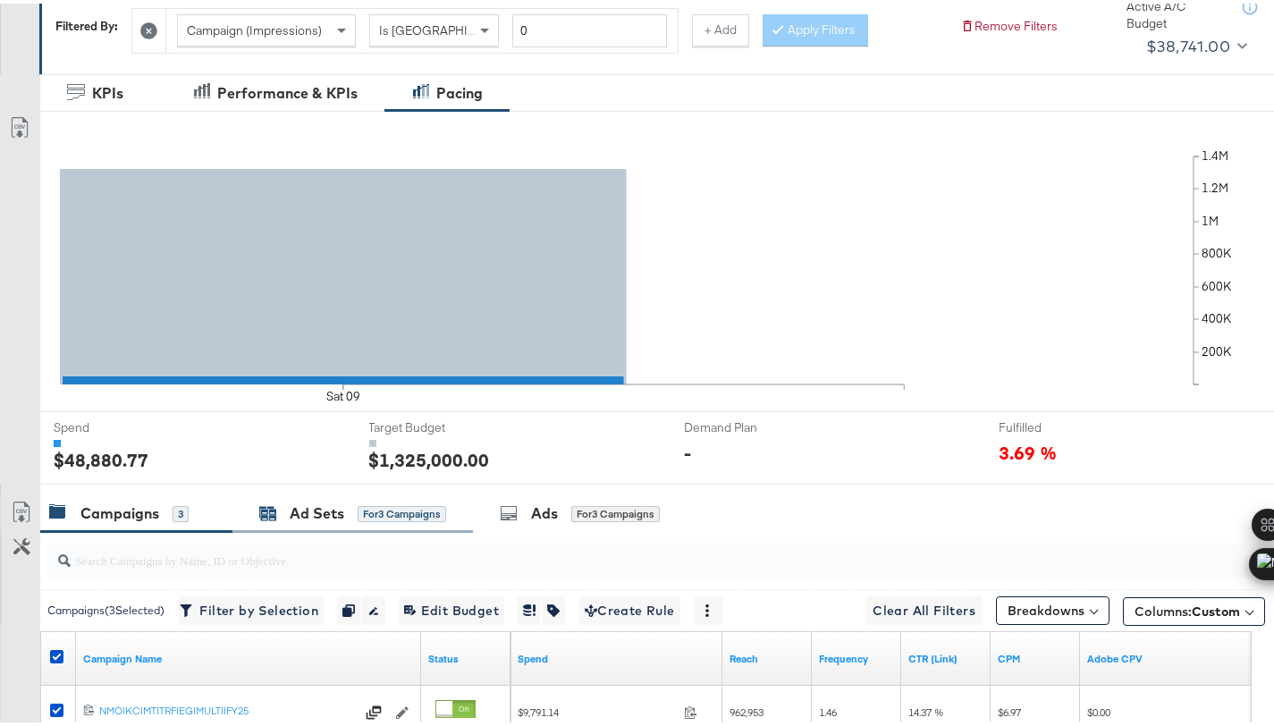
scroll to position [0, 0]
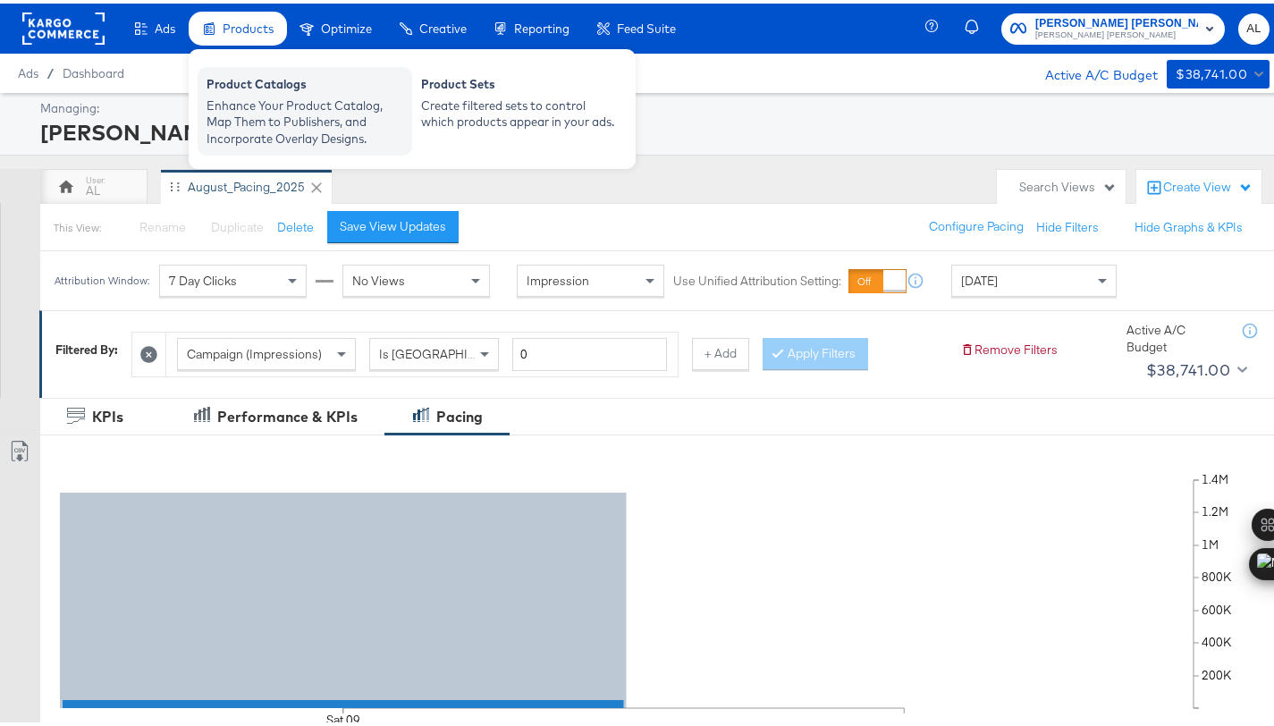
click at [266, 91] on div "Product Catalogs" at bounding box center [304, 82] width 197 height 21
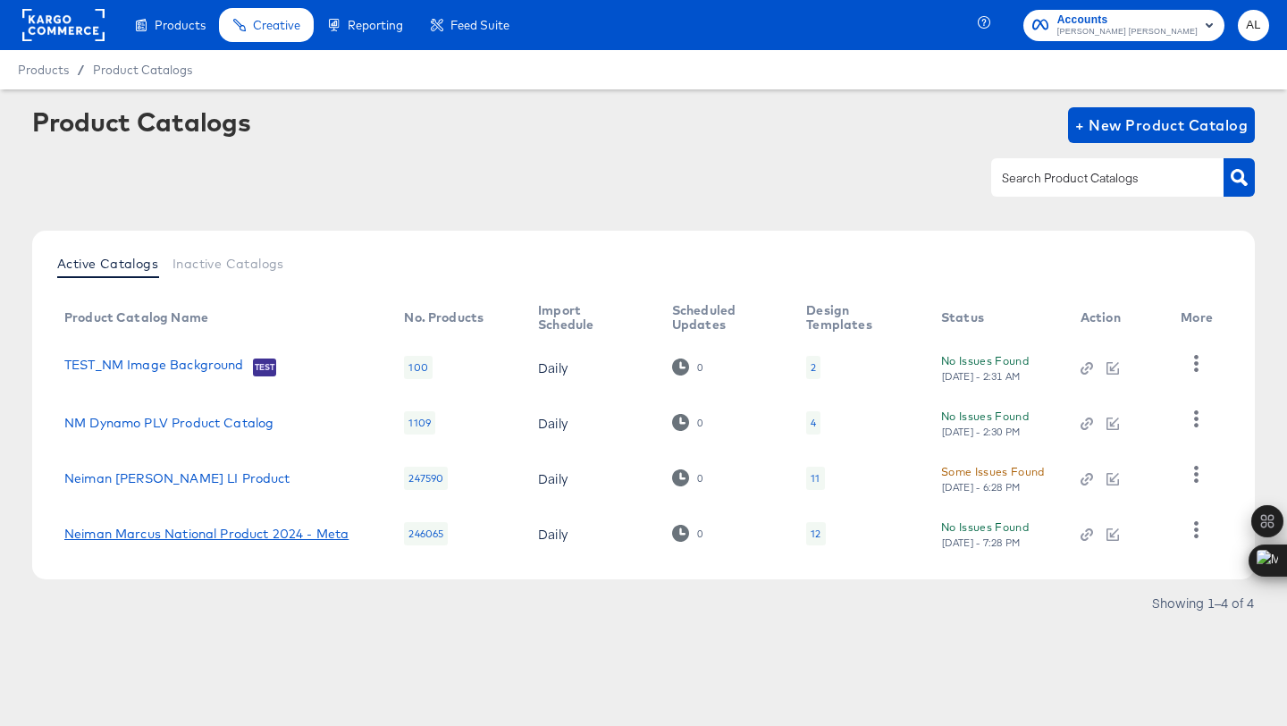
click at [139, 527] on link "Neiman Marcus National Product 2024 - Meta" at bounding box center [206, 533] width 284 height 14
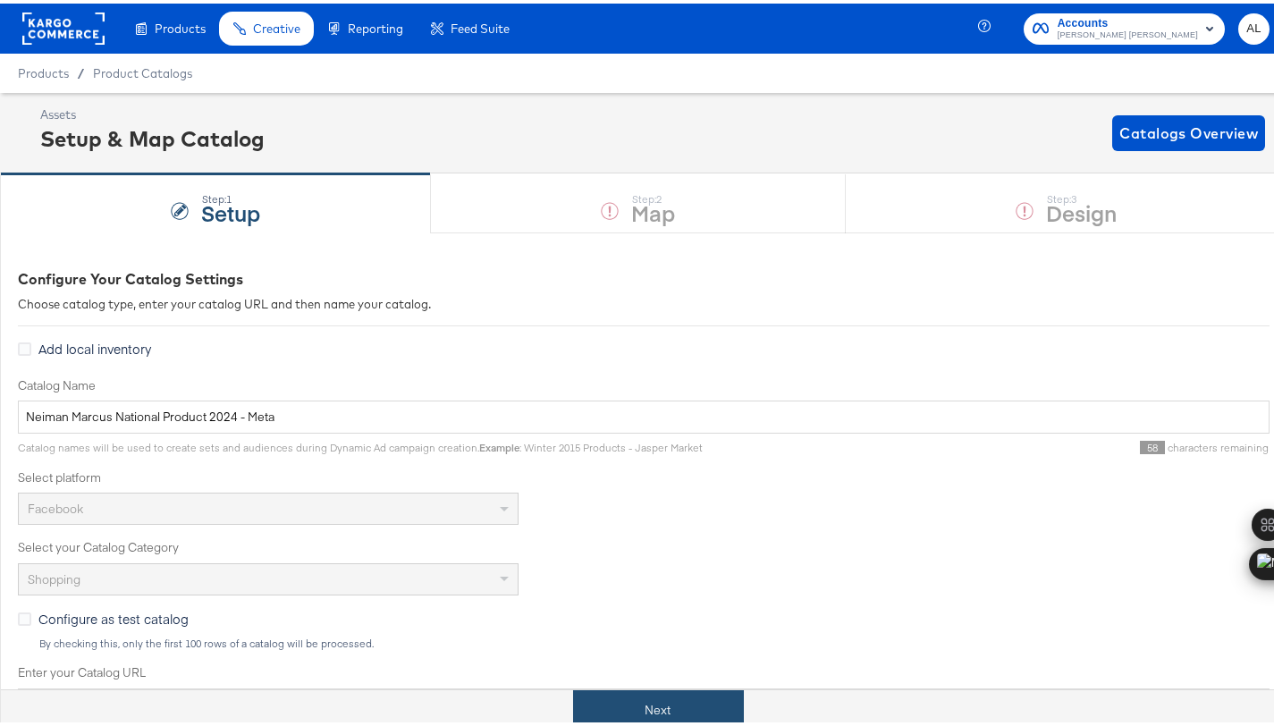
click at [651, 703] on button "Next" at bounding box center [658, 706] width 171 height 40
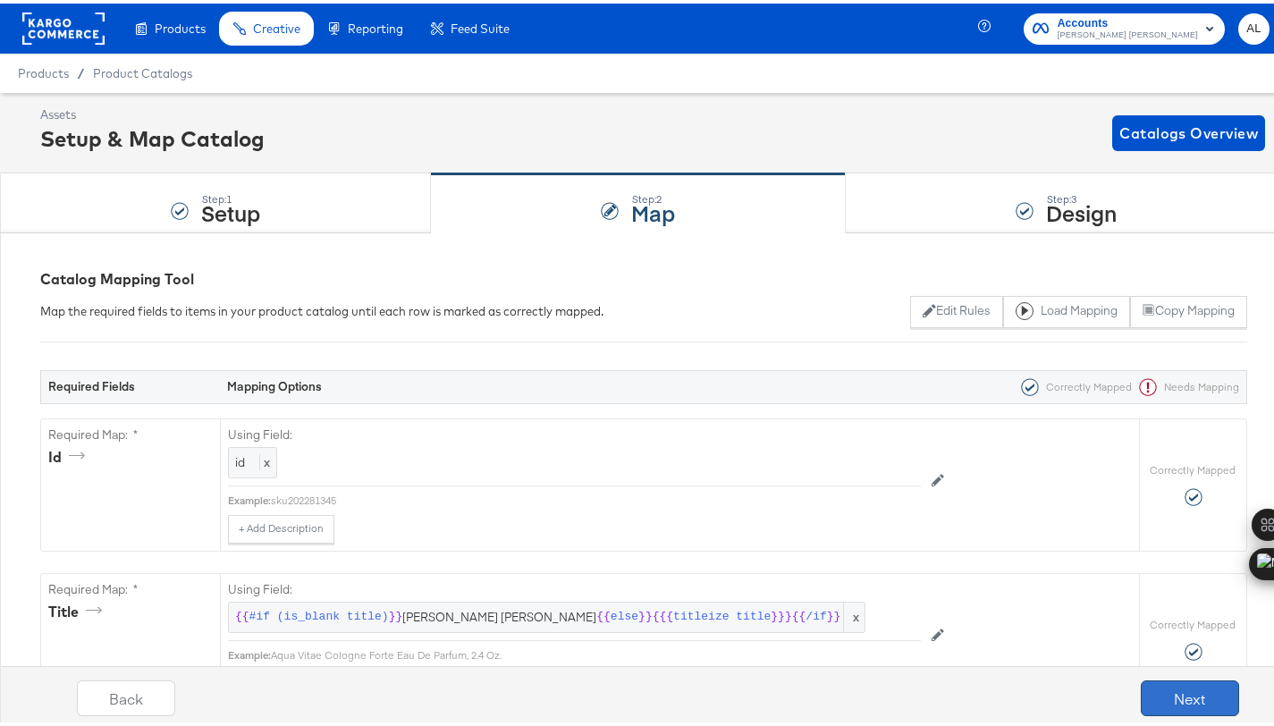
click at [1203, 679] on button "Next" at bounding box center [1189, 695] width 98 height 36
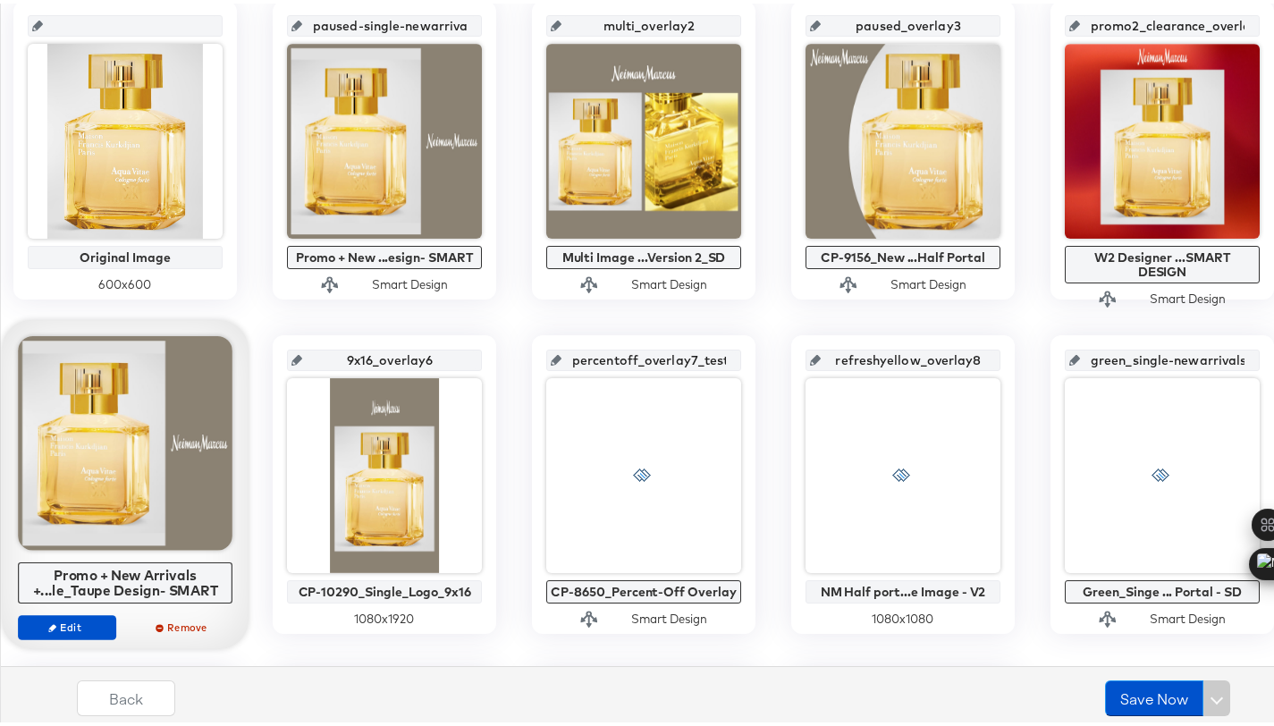
scroll to position [465, 0]
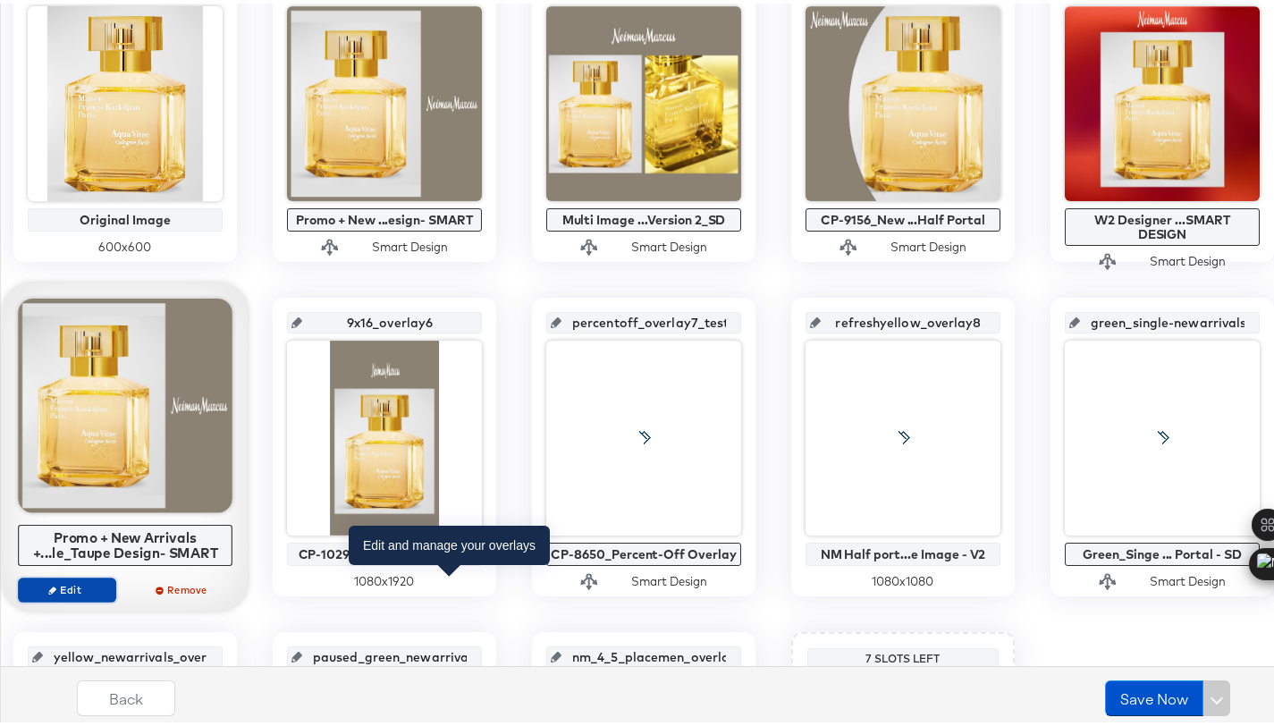
click at [116, 577] on button "Edit" at bounding box center [67, 586] width 98 height 25
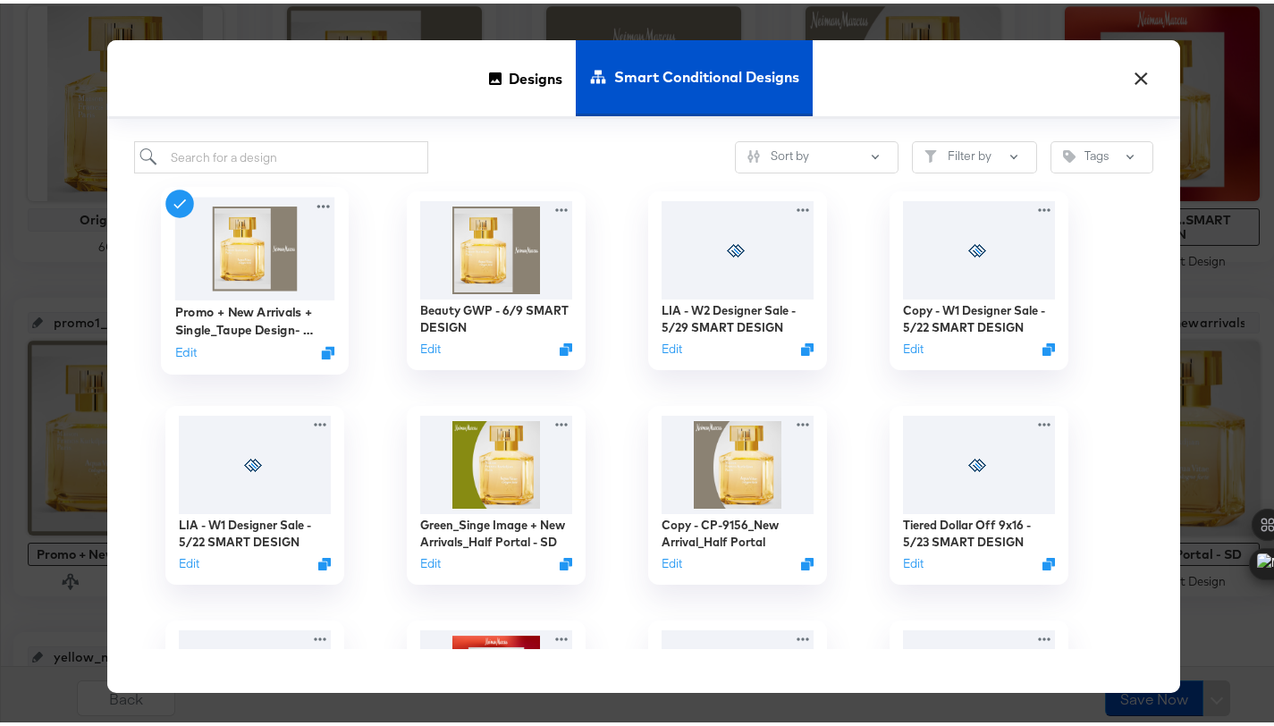
click at [195, 351] on div "Edit" at bounding box center [255, 349] width 160 height 17
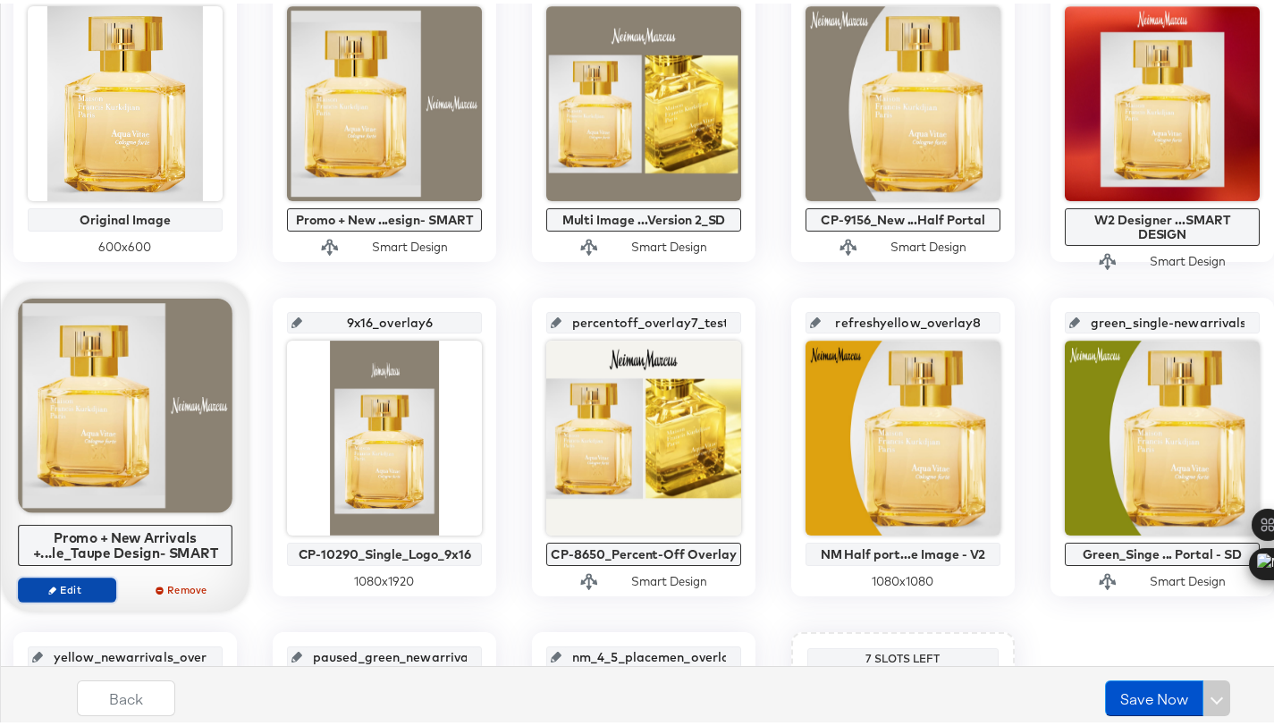
click at [116, 593] on button "Edit" at bounding box center [67, 586] width 98 height 25
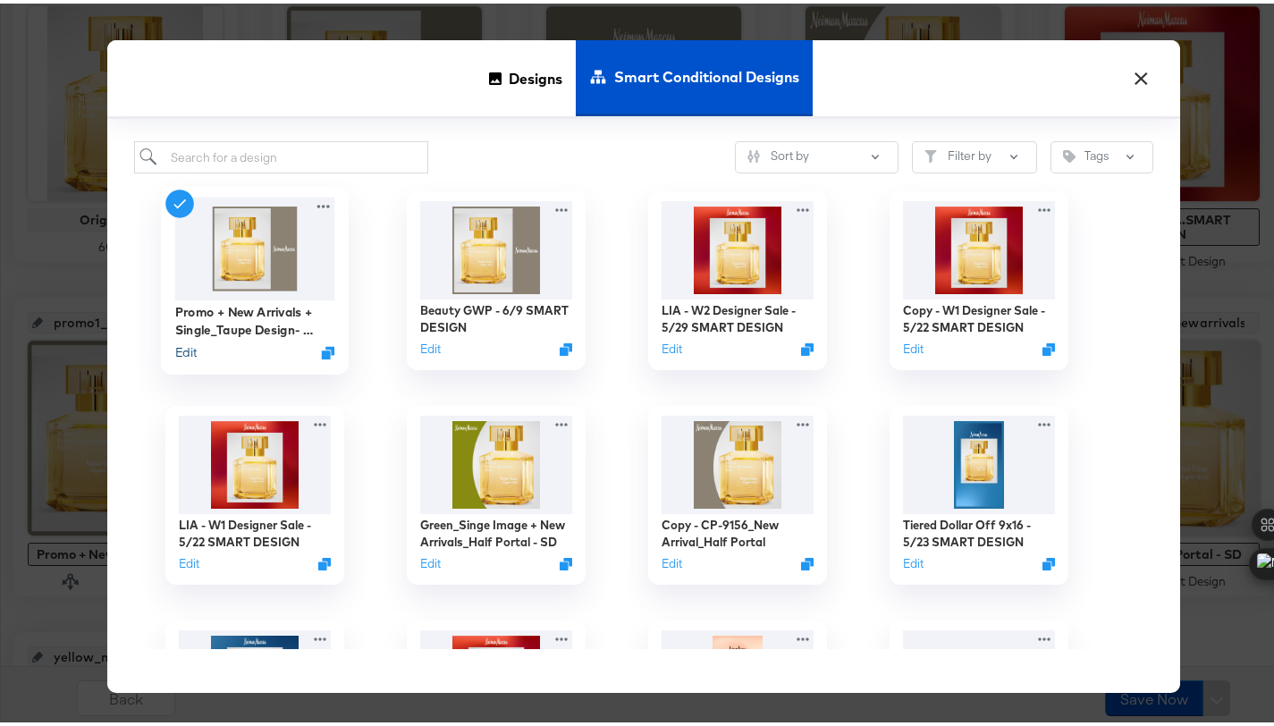
click at [183, 350] on button "Edit" at bounding box center [185, 349] width 21 height 17
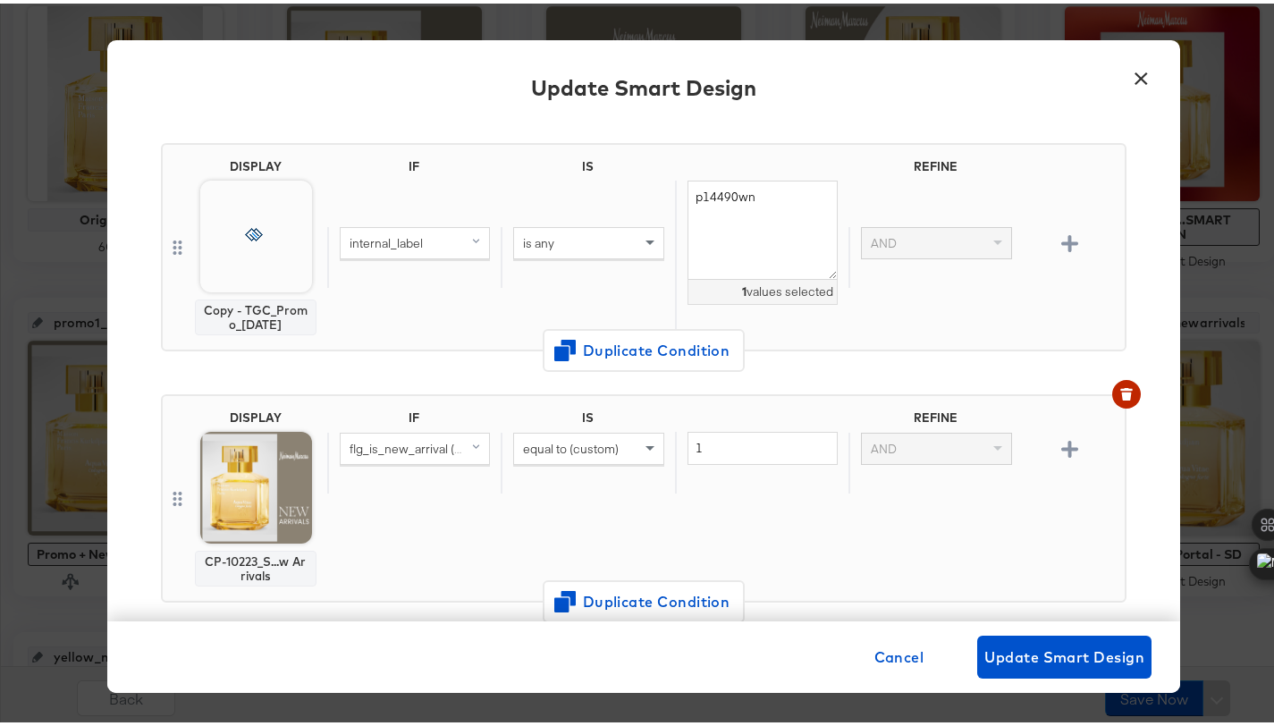
scroll to position [125, 0]
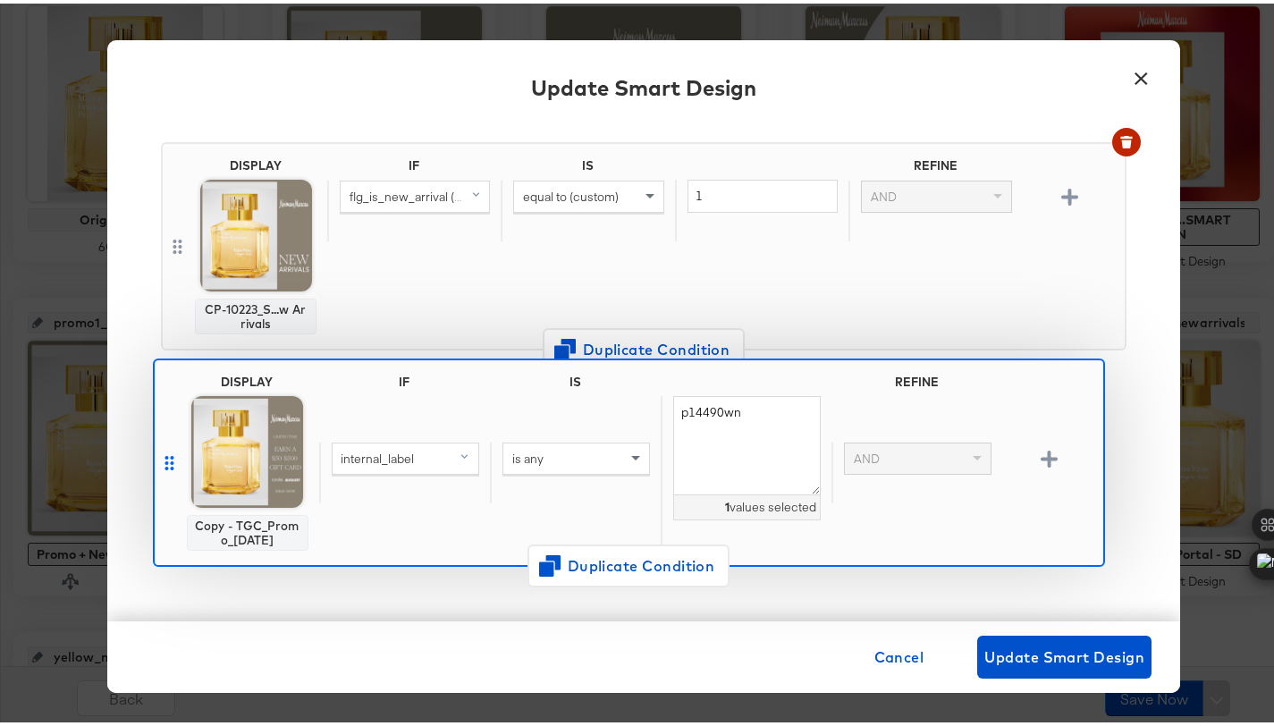
drag, startPoint x: 168, startPoint y: 245, endPoint x: 166, endPoint y: 471, distance: 226.1
click at [166, 471] on div "DISPLAY Copy - TGC_Promo_8.5.25 IF IS REFINE internal_label is any p14490wn 1 v…" at bounding box center [643, 500] width 965 height 753
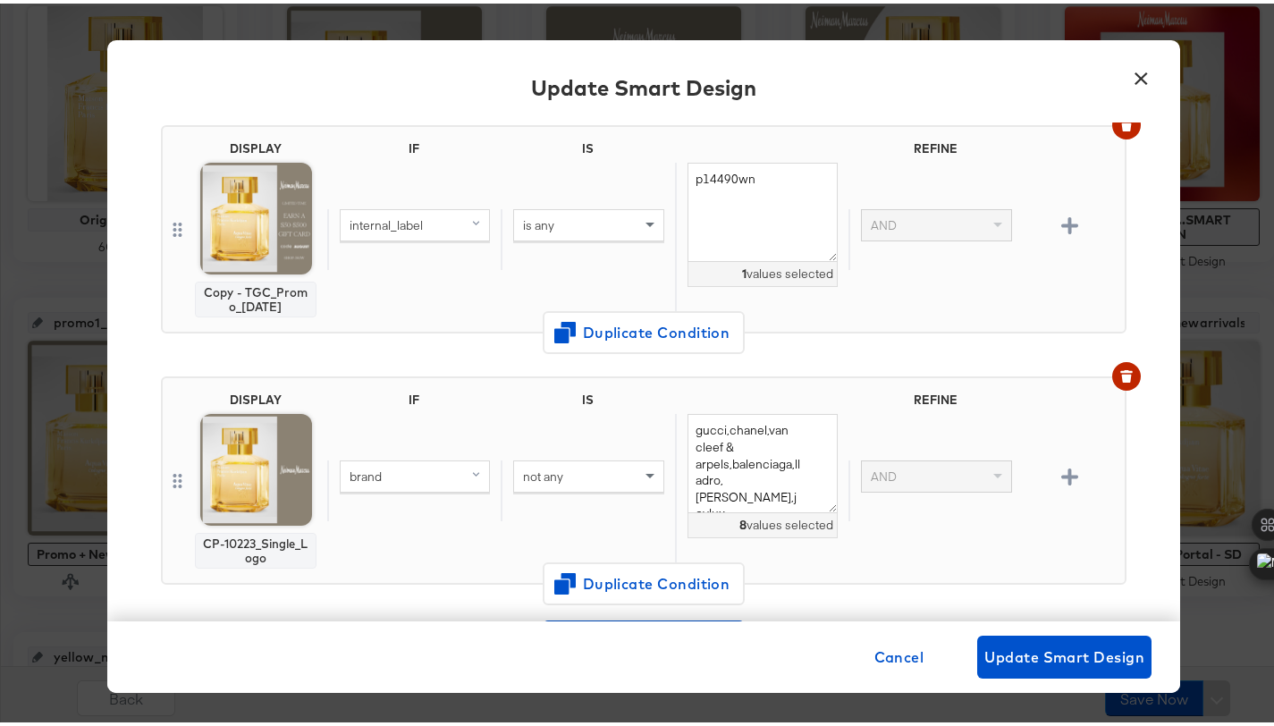
scroll to position [366, 0]
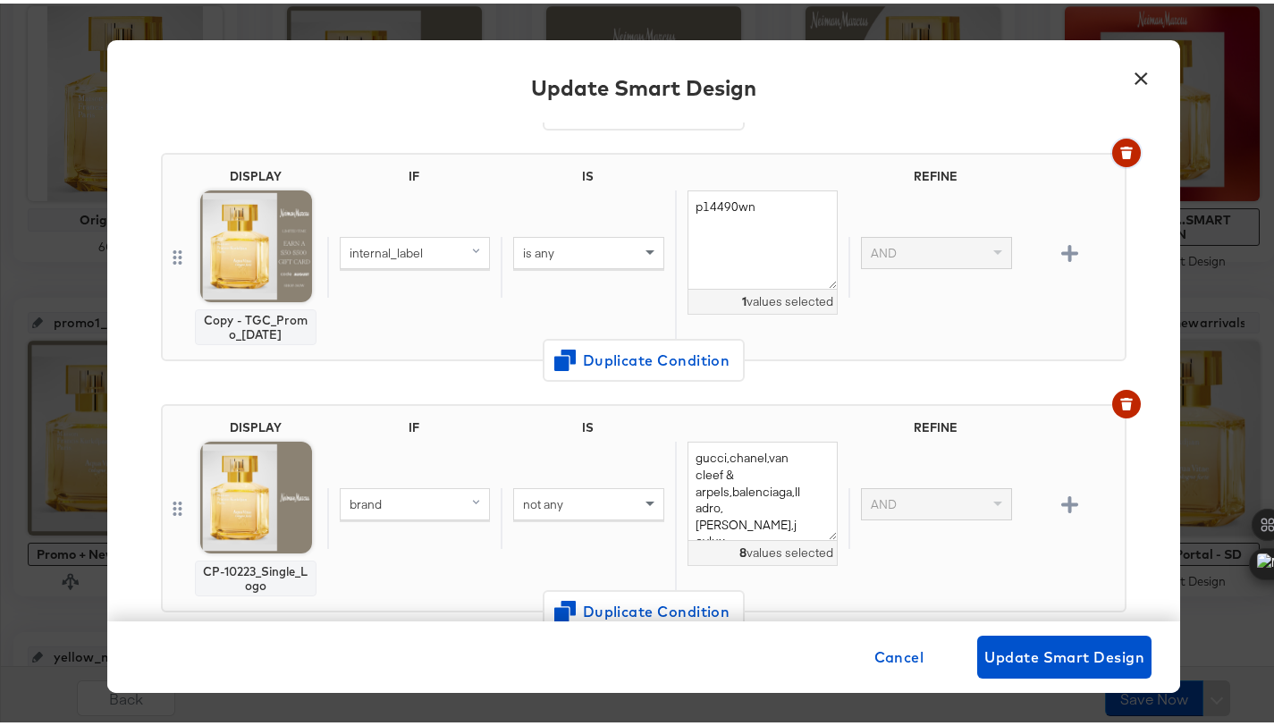
click at [1120, 145] on icon "button" at bounding box center [1126, 144] width 13 height 3
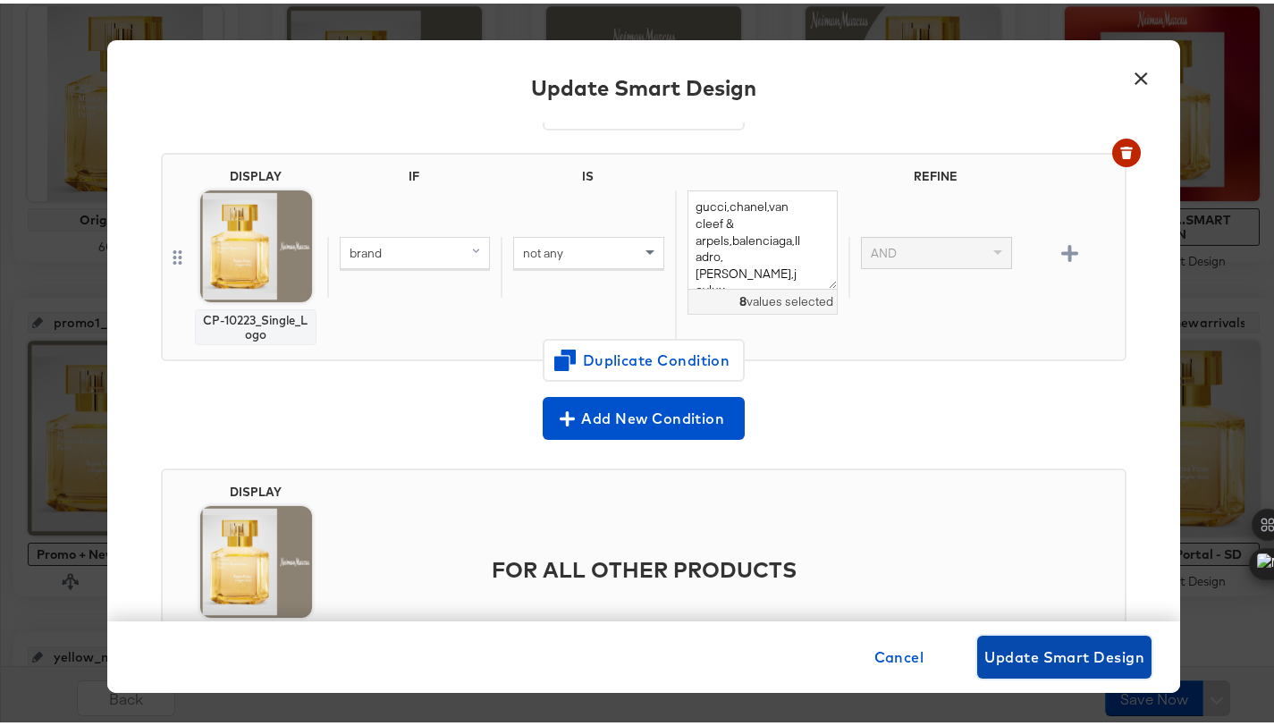
click at [1071, 654] on span "Update Smart Design" at bounding box center [1064, 653] width 160 height 25
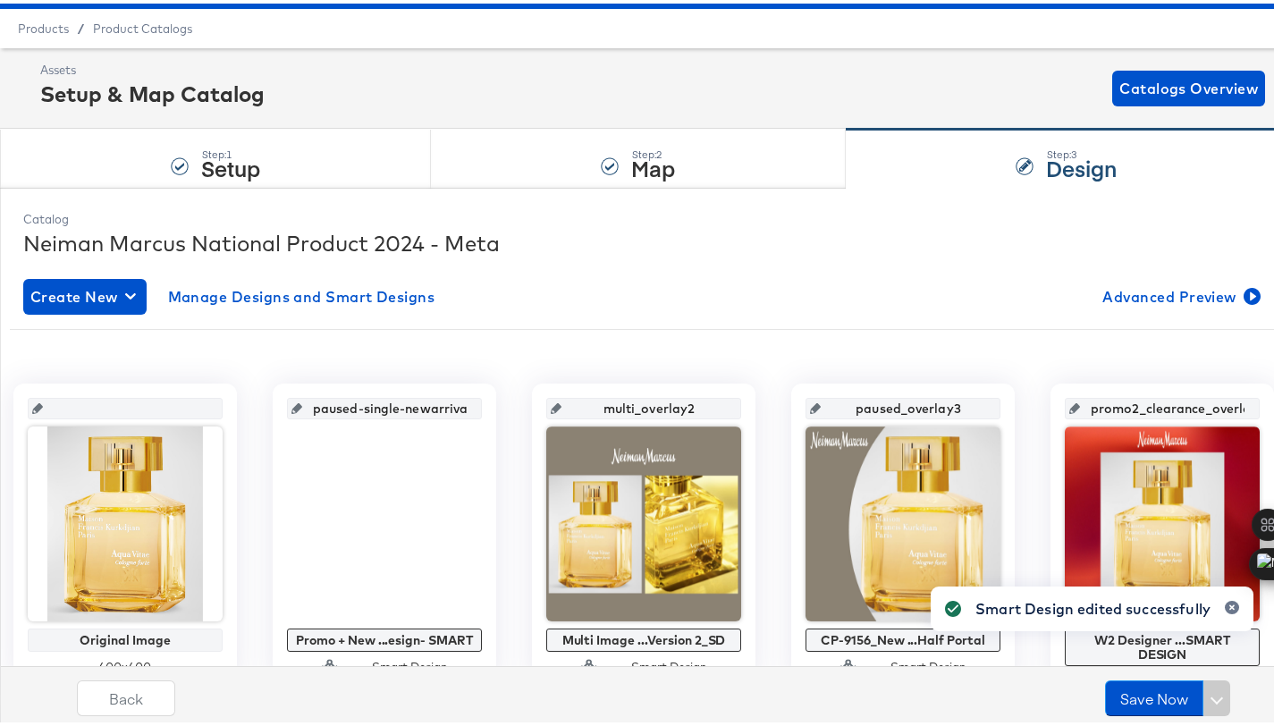
scroll to position [0, 0]
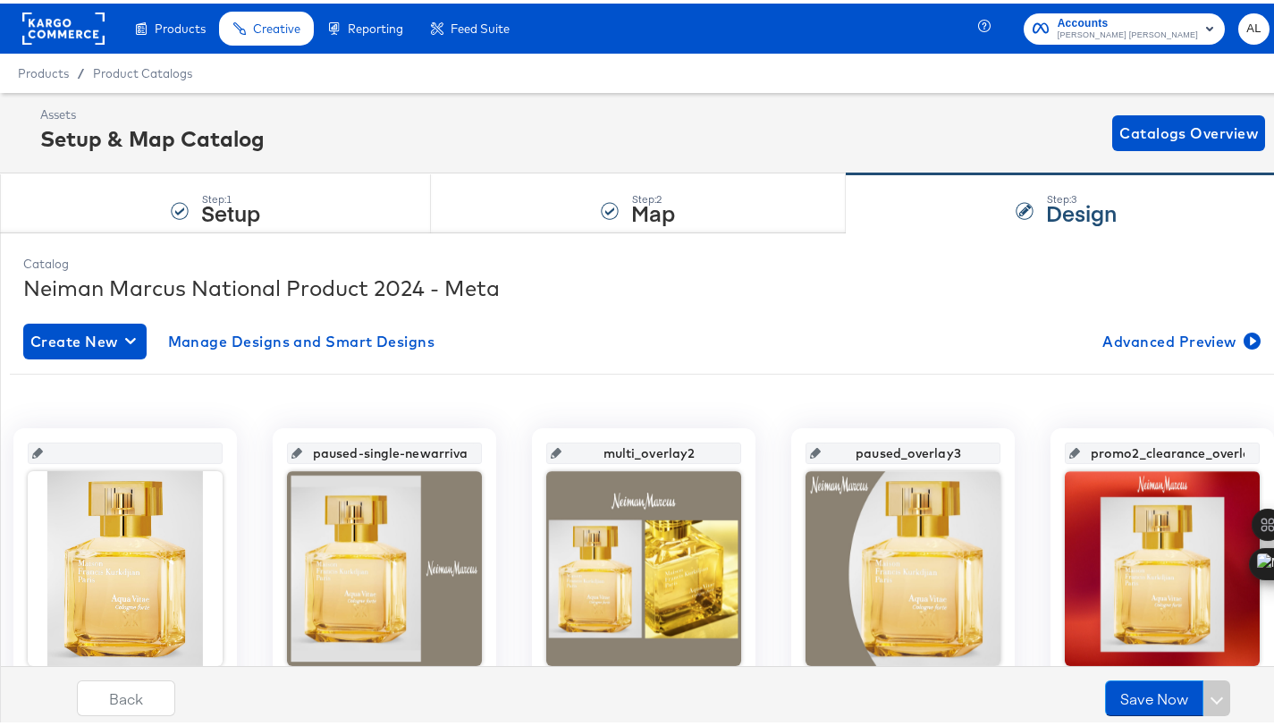
click at [31, 24] on rect at bounding box center [63, 25] width 82 height 32
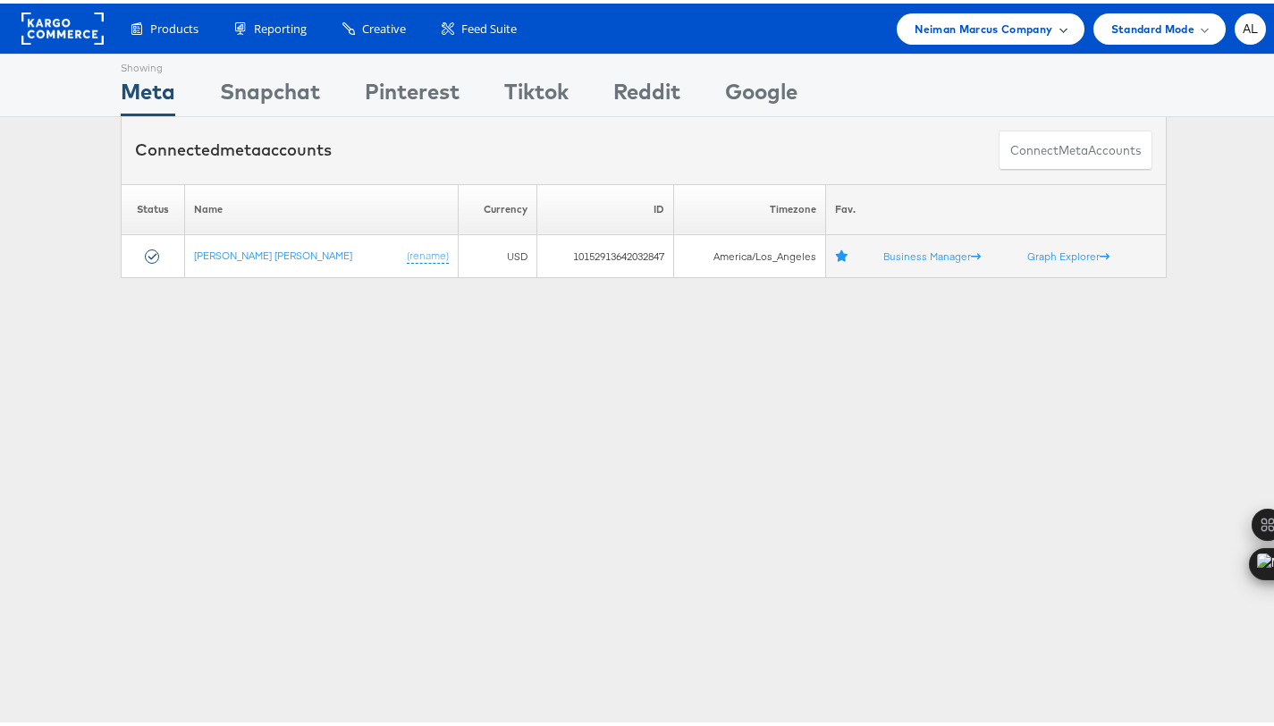
click at [974, 31] on span "Neiman Marcus Company" at bounding box center [983, 25] width 138 height 19
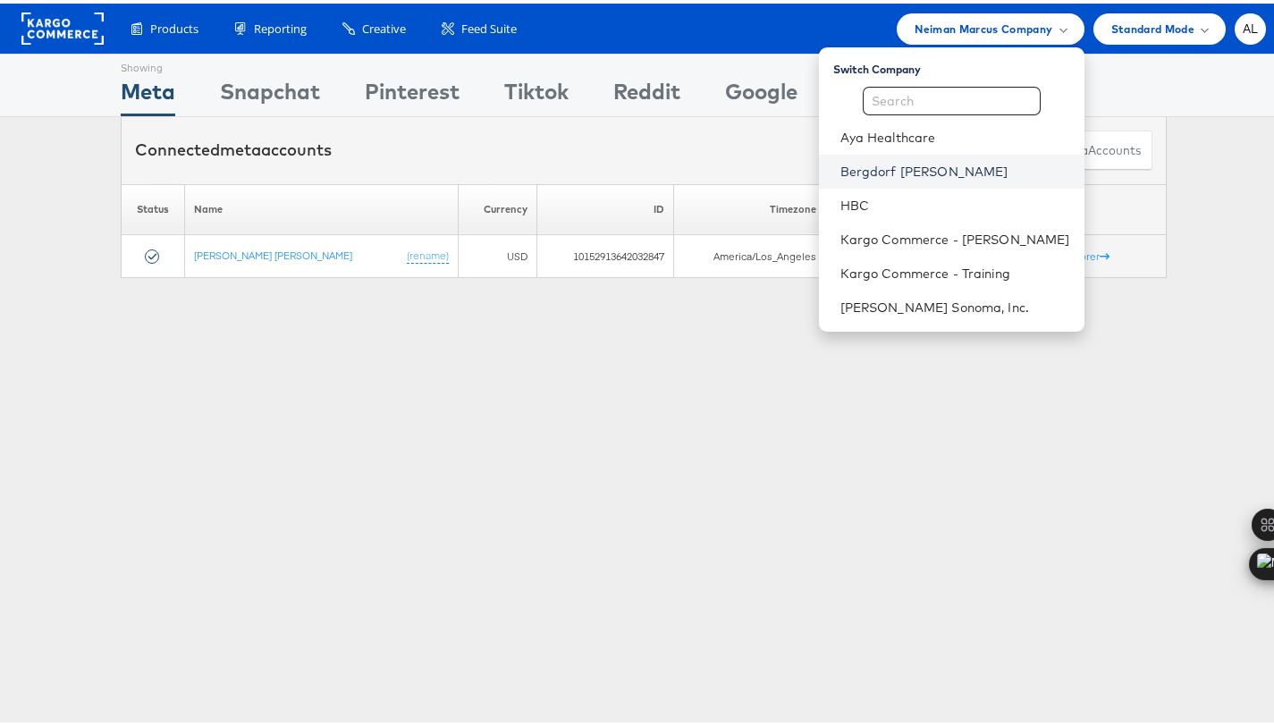
click at [896, 165] on link "Bergdorf [PERSON_NAME]" at bounding box center [955, 168] width 230 height 18
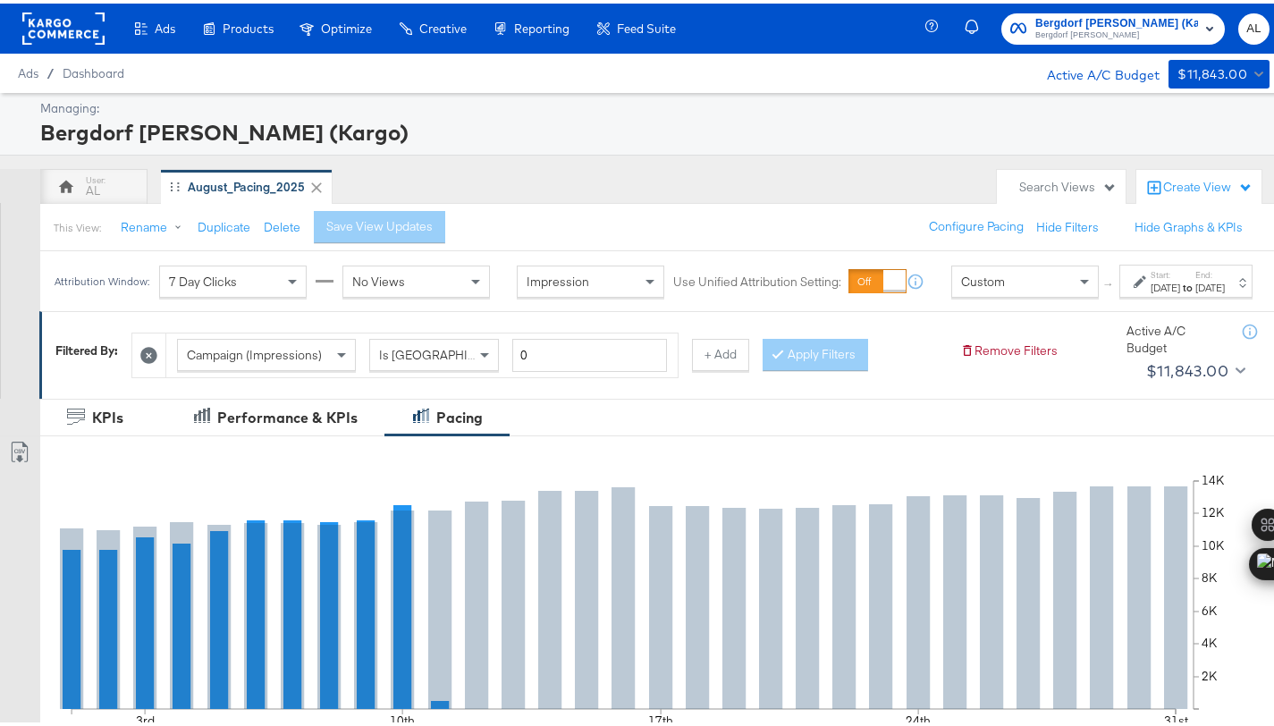
click at [1006, 285] on div "Custom" at bounding box center [1025, 278] width 146 height 30
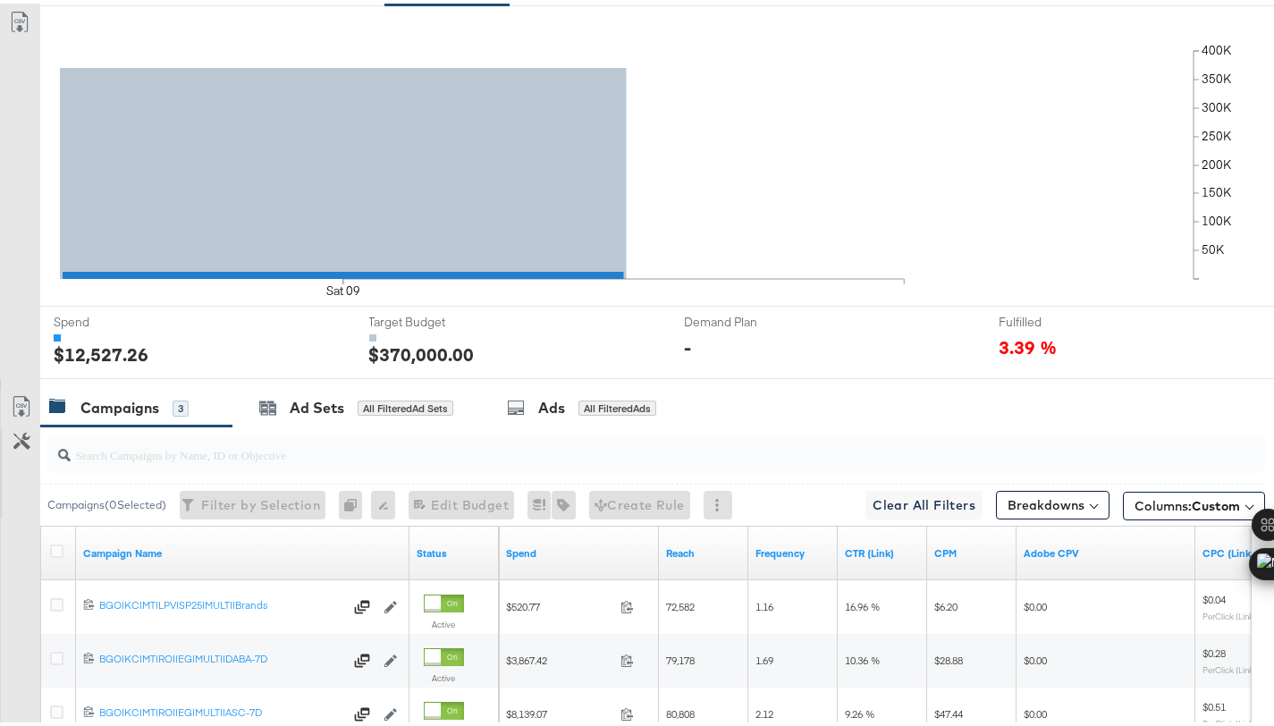
scroll to position [625, 0]
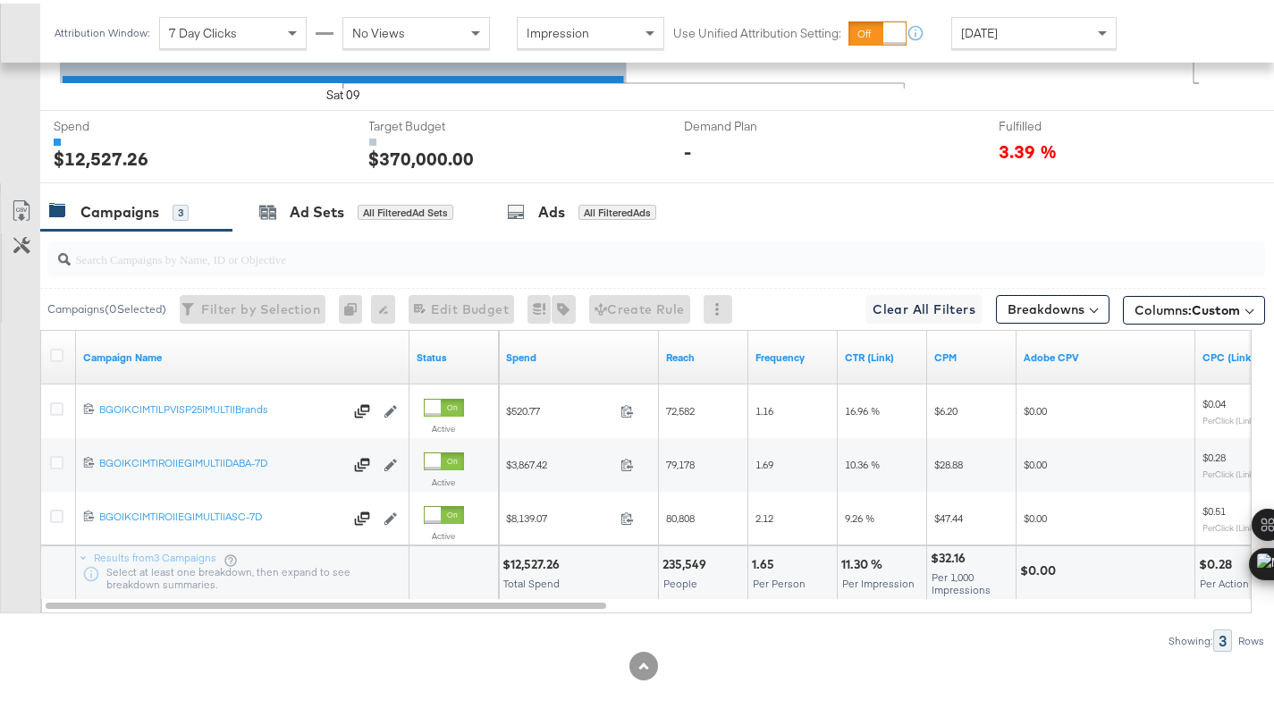
click at [541, 561] on div "$12,527.26" at bounding box center [533, 560] width 63 height 17
copy div "12,527.26"
drag, startPoint x: 63, startPoint y: 348, endPoint x: 268, endPoint y: 338, distance: 205.8
click at [63, 349] on icon at bounding box center [56, 351] width 13 height 13
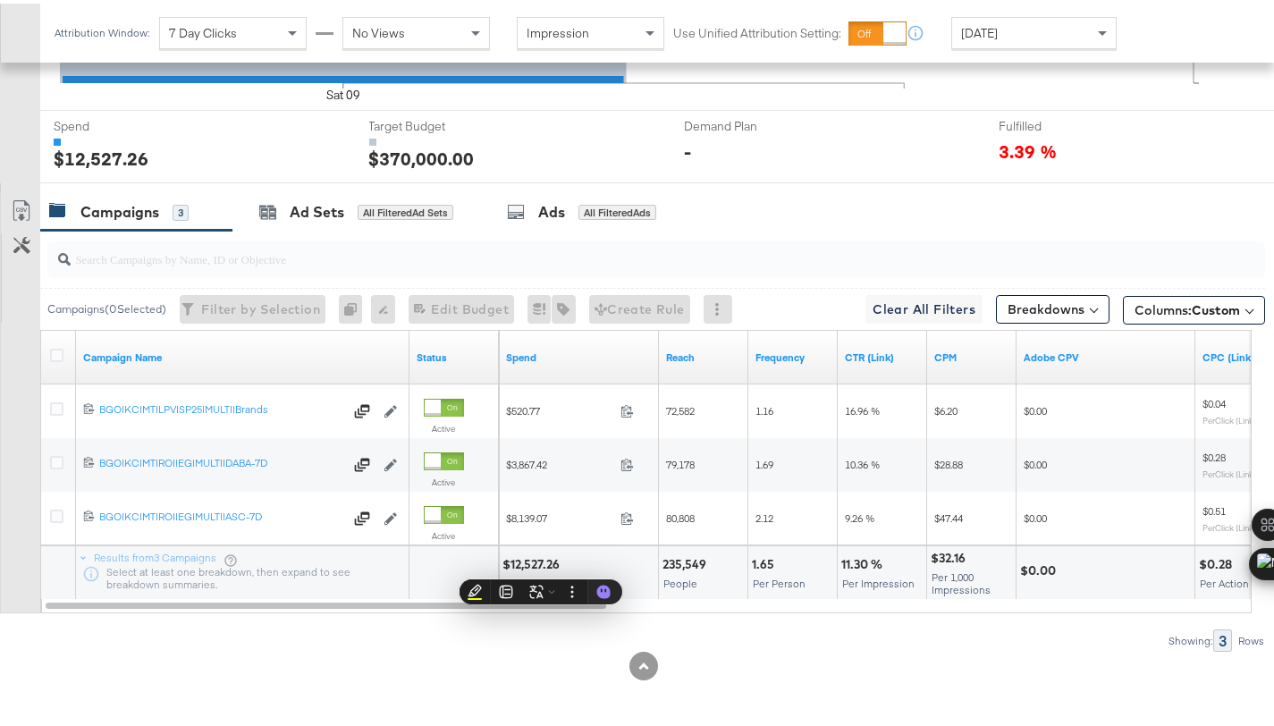
click at [0, 0] on input "checkbox" at bounding box center [0, 0] width 0 height 0
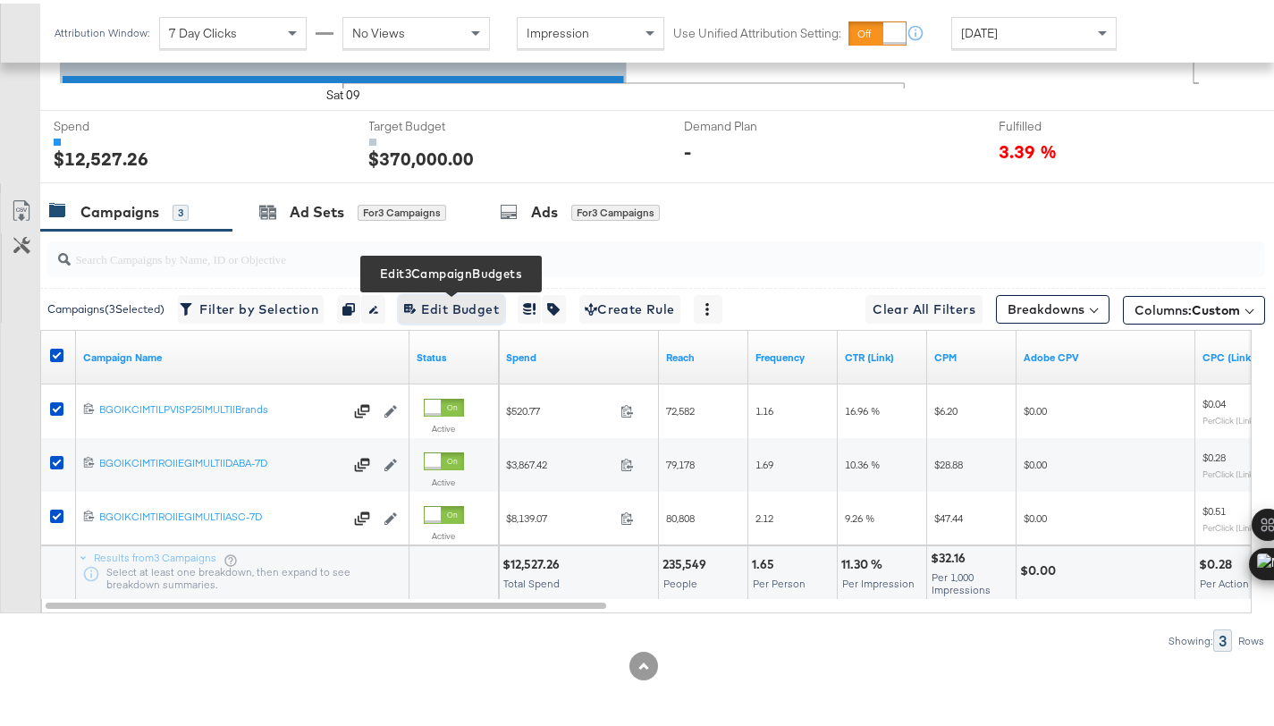
click at [424, 296] on span "Edit 3 Campaign Budgets Edit Budget" at bounding box center [451, 306] width 95 height 22
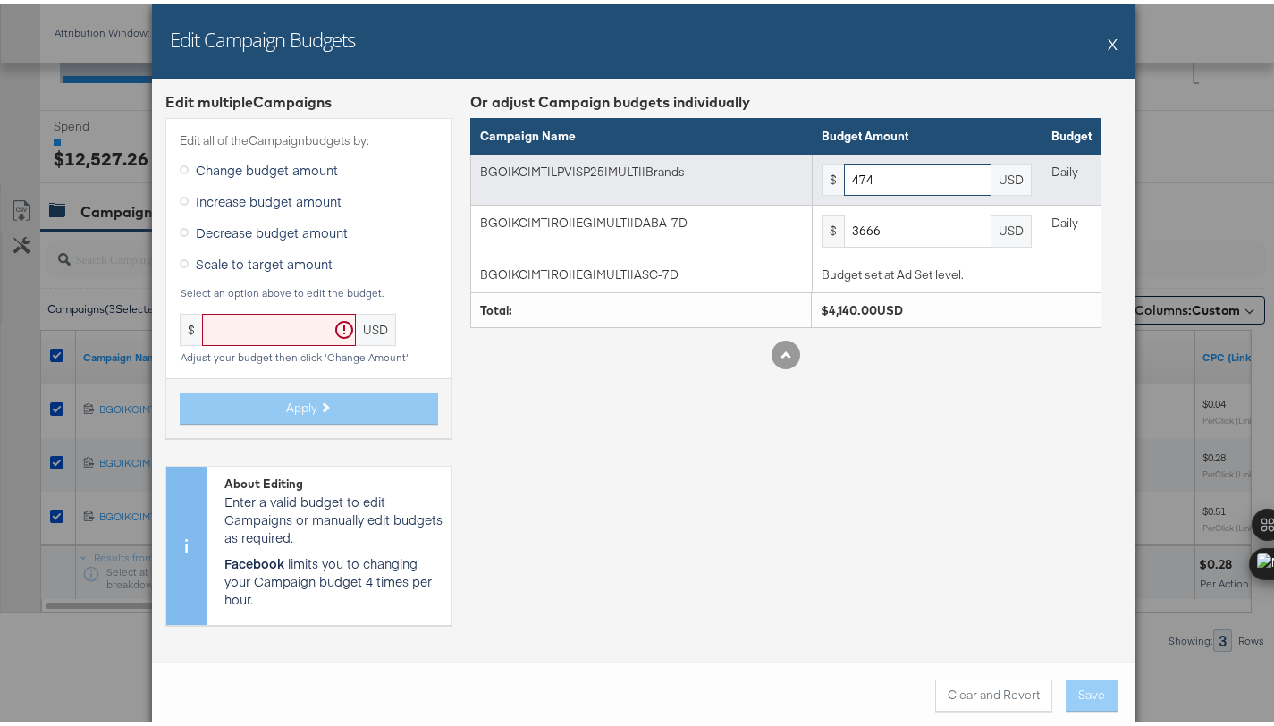
click at [914, 185] on input "474" at bounding box center [917, 176] width 147 height 33
paste input "51"
type input "514"
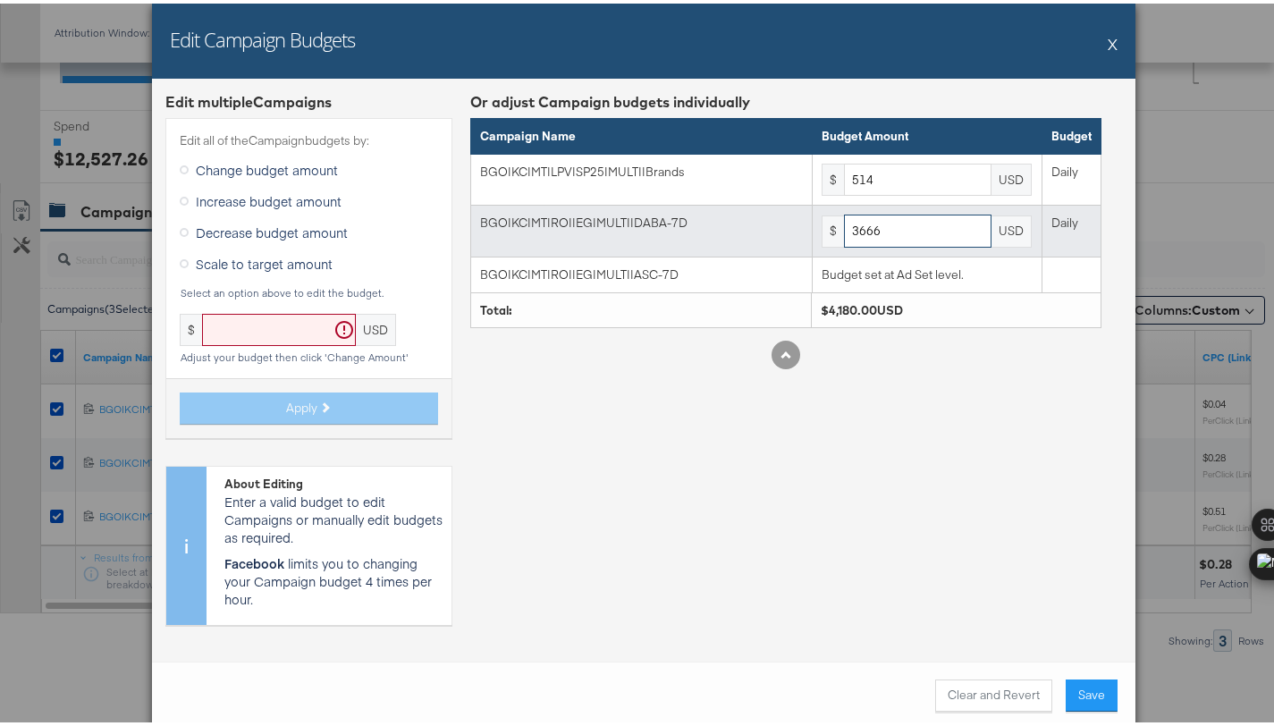
click at [889, 224] on input "3666" at bounding box center [917, 227] width 147 height 33
paste input "4568"
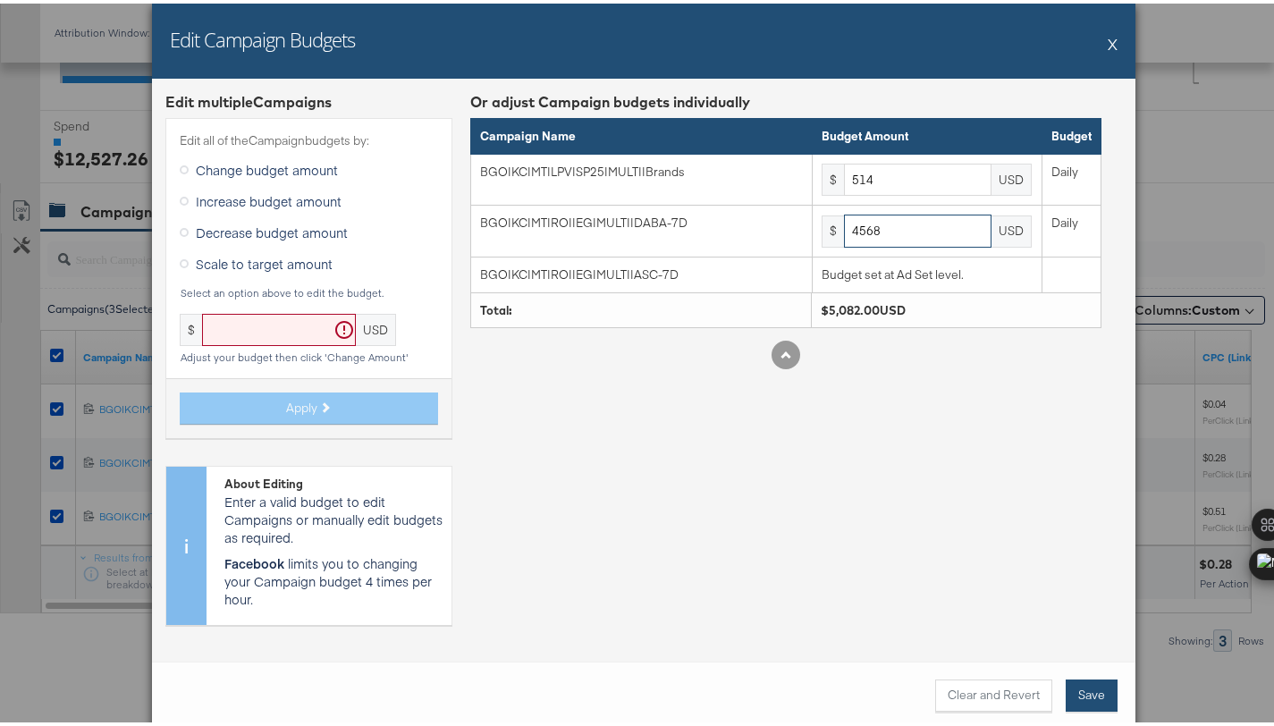
type input "4568"
click at [1098, 691] on button "Save" at bounding box center [1091, 692] width 52 height 32
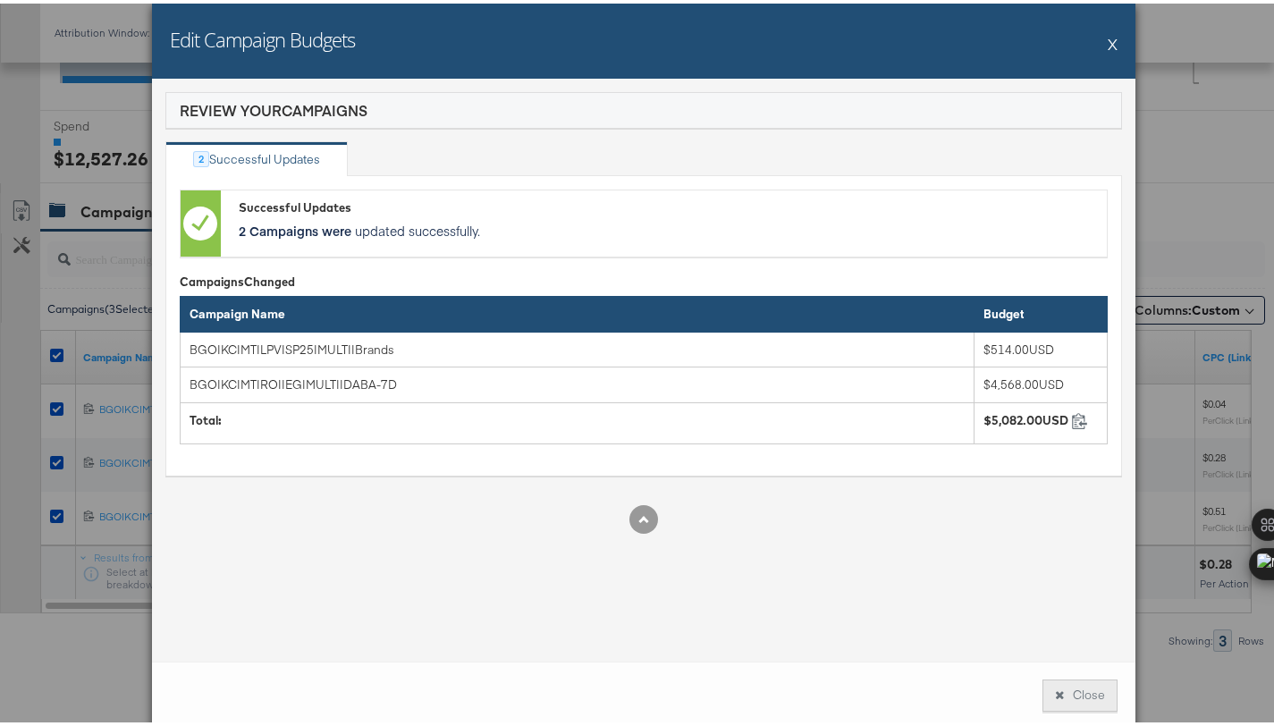
click at [1074, 687] on button "Close" at bounding box center [1079, 692] width 75 height 32
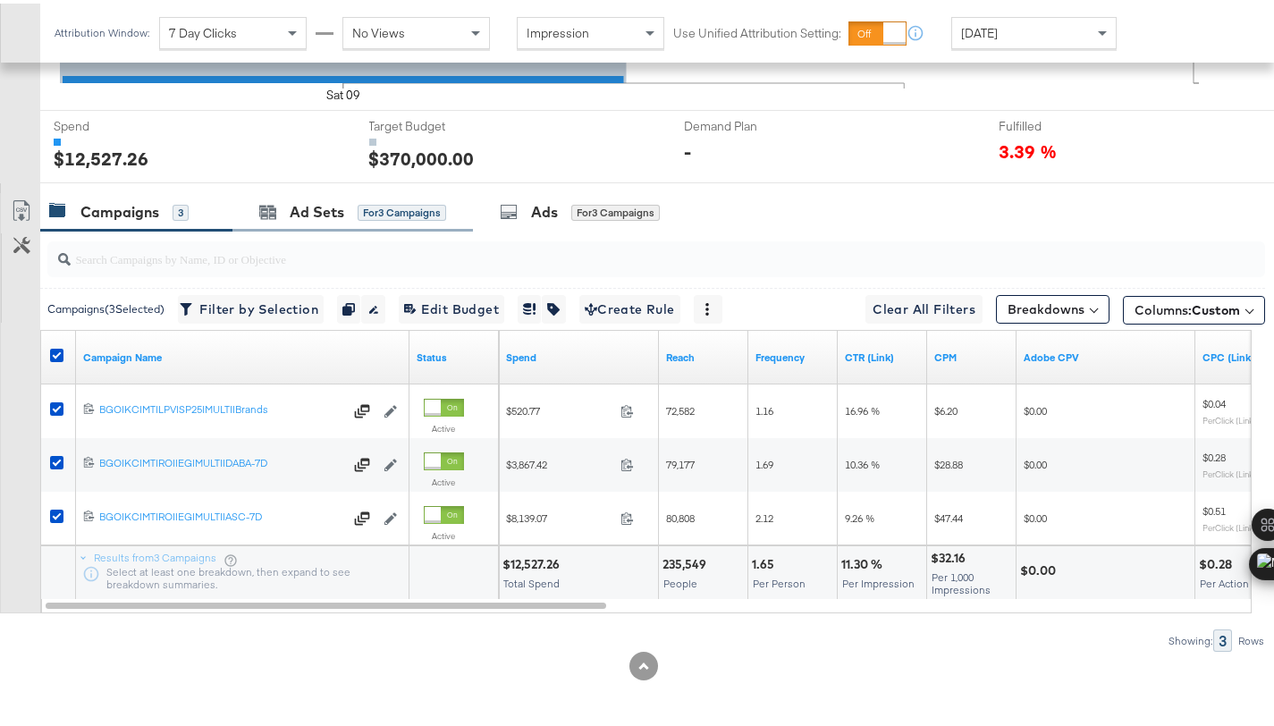
click at [314, 224] on div "Ad Sets for 3 Campaigns" at bounding box center [352, 208] width 240 height 38
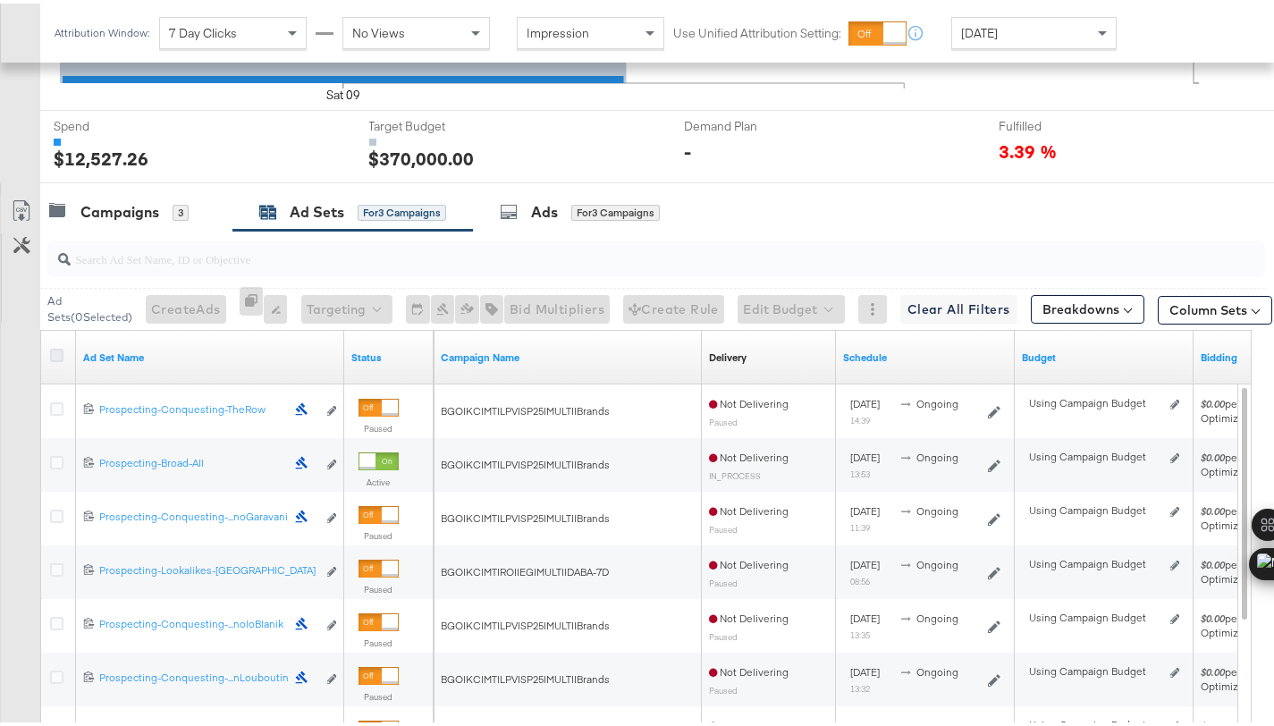
click at [55, 346] on icon at bounding box center [56, 351] width 13 height 13
click at [0, 0] on input "checkbox" at bounding box center [0, 0] width 0 height 0
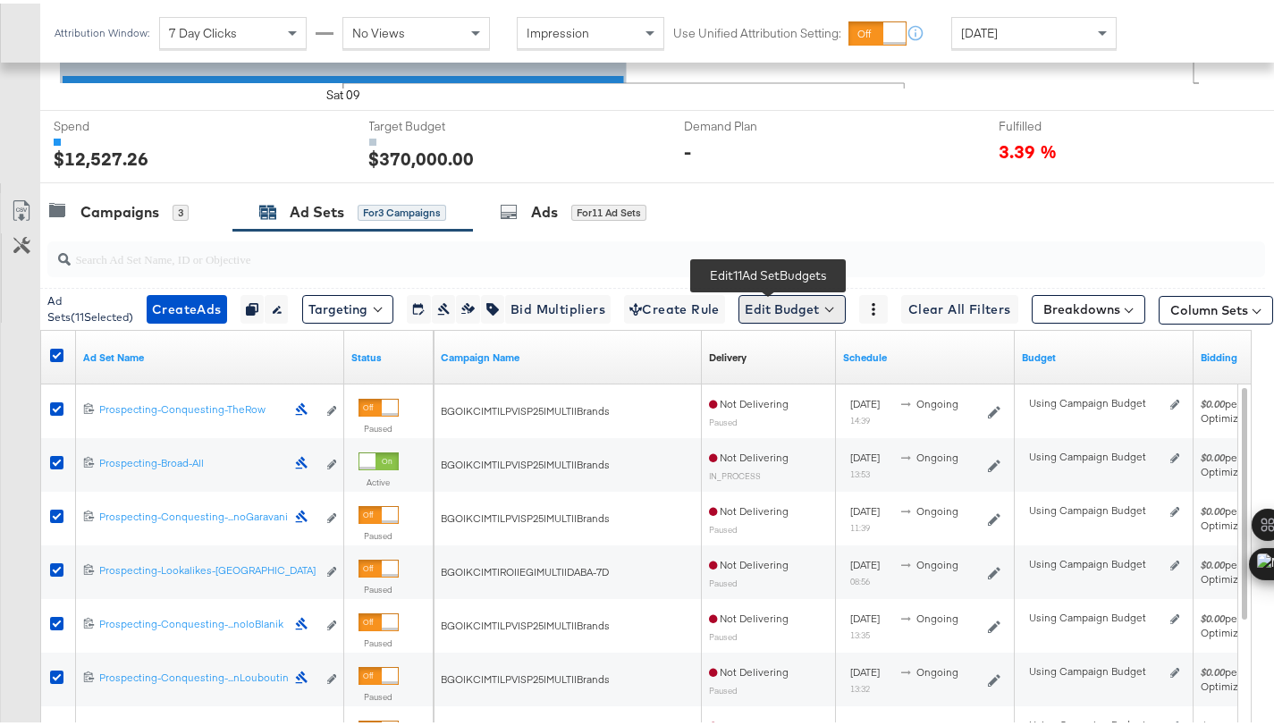
click at [750, 305] on button "Edit Budget" at bounding box center [791, 305] width 107 height 29
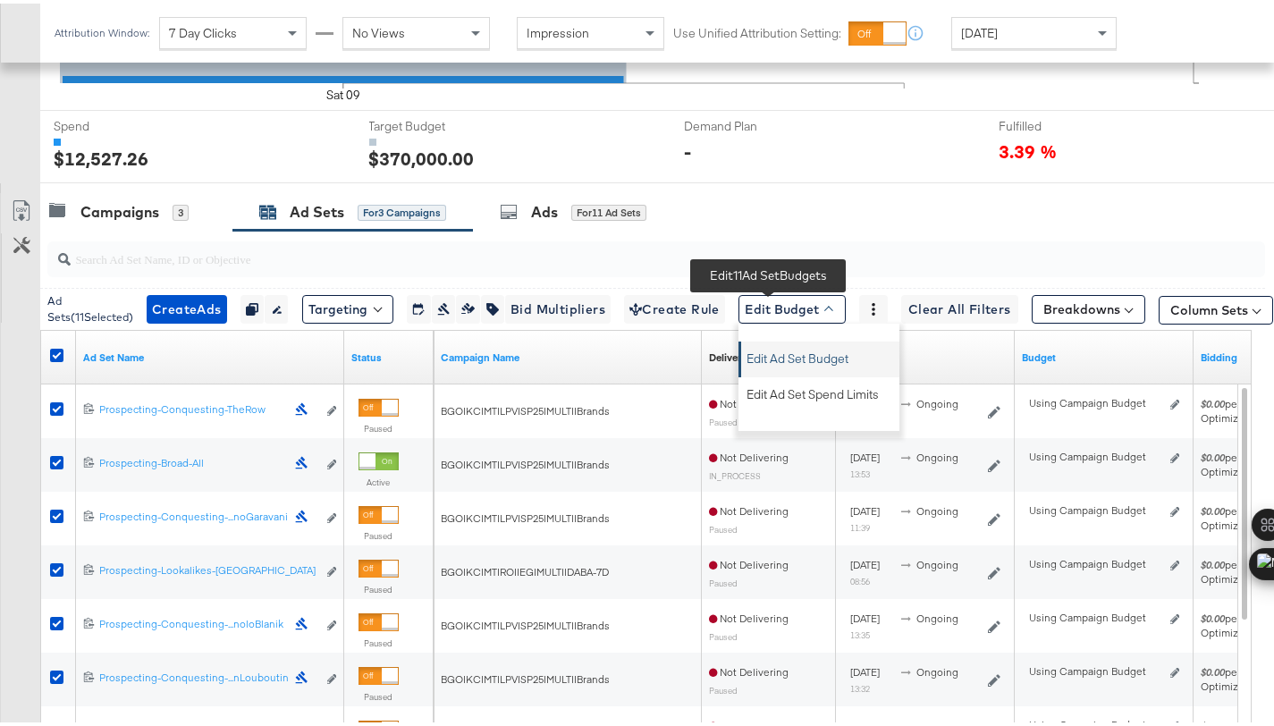
click at [795, 361] on span "Edit Ad Set Budget" at bounding box center [797, 352] width 102 height 23
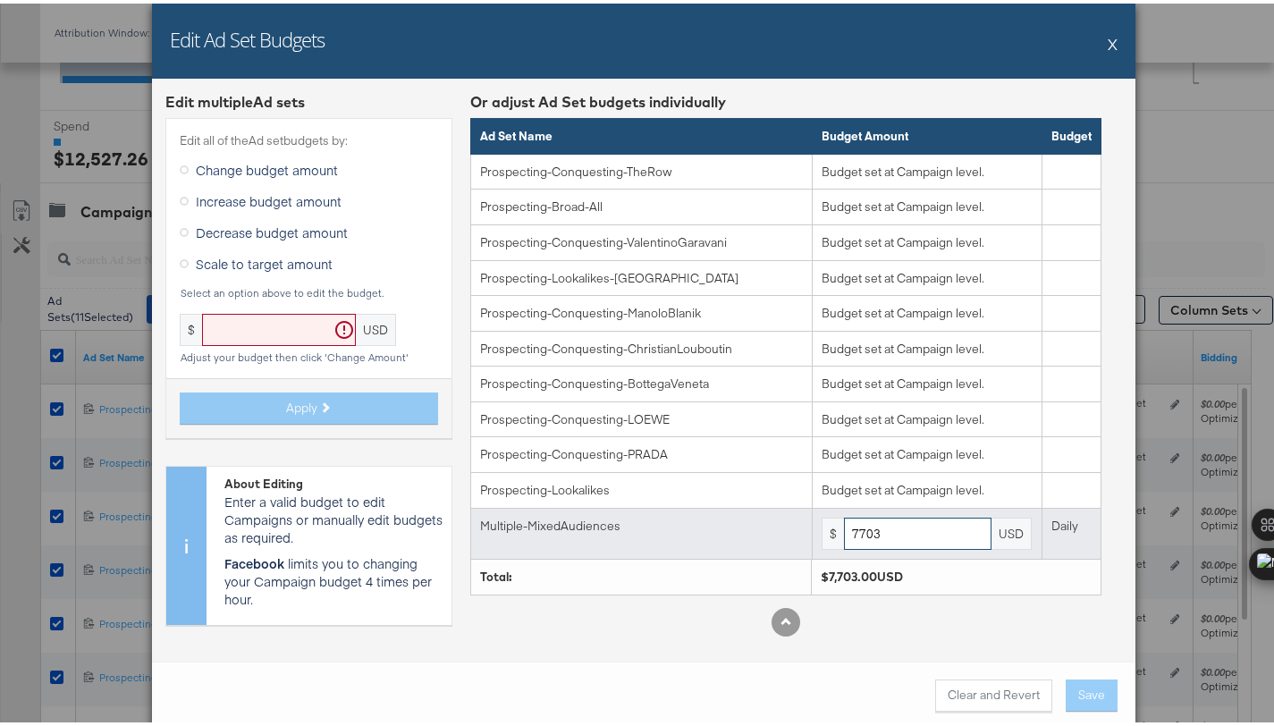
click at [957, 531] on input "7703" at bounding box center [917, 530] width 147 height 33
paste input "58"
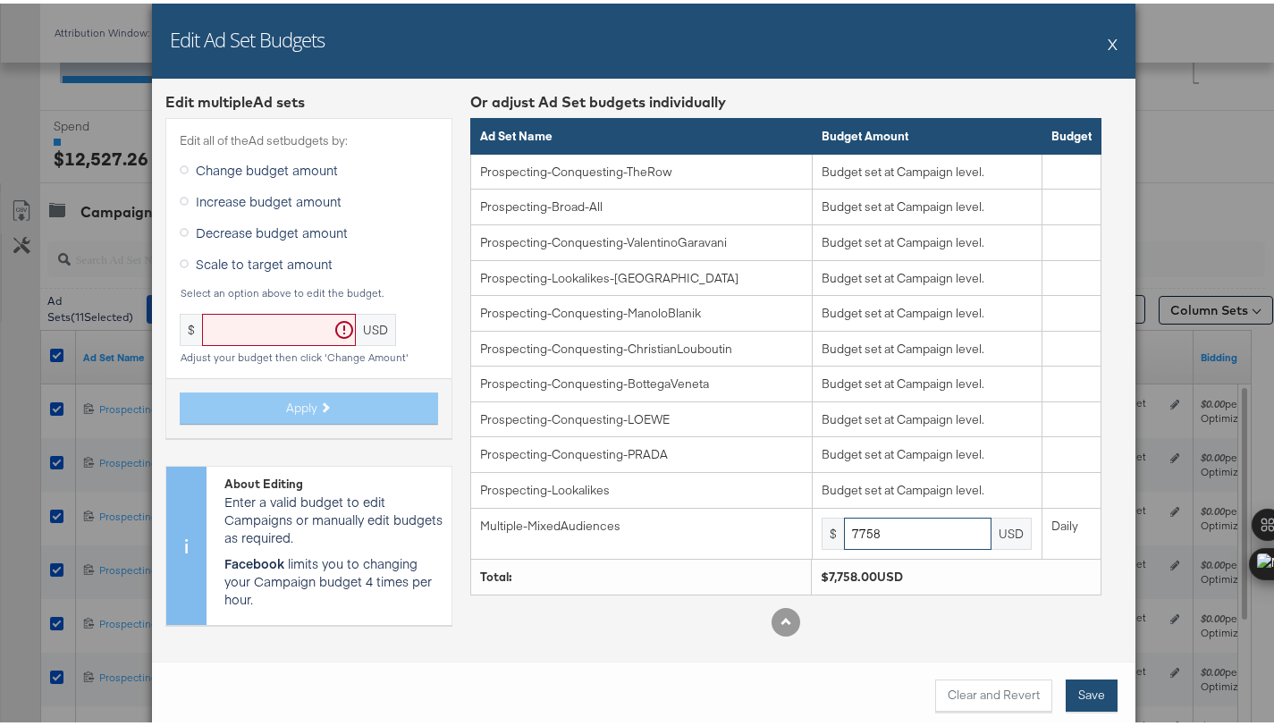
type input "7758"
click at [1075, 690] on button "Save" at bounding box center [1091, 692] width 52 height 32
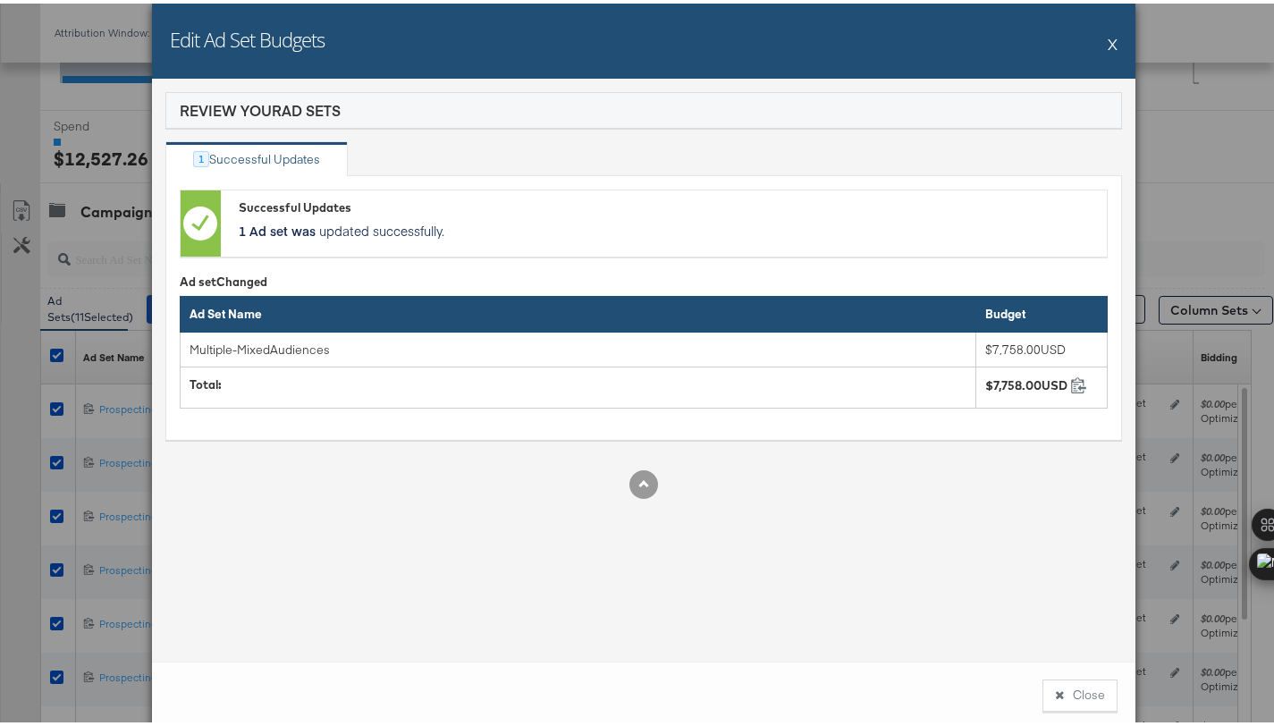
click at [1075, 690] on button "Close" at bounding box center [1079, 692] width 75 height 32
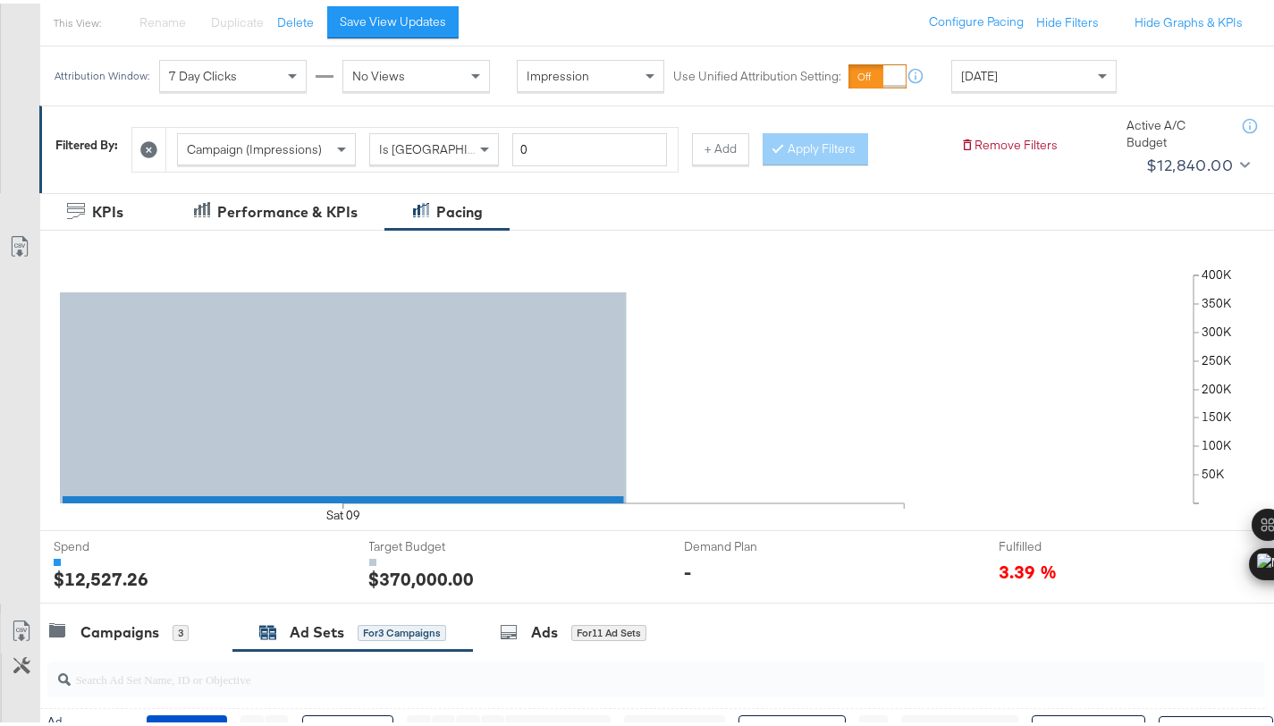
scroll to position [0, 0]
